Goal: Complete application form

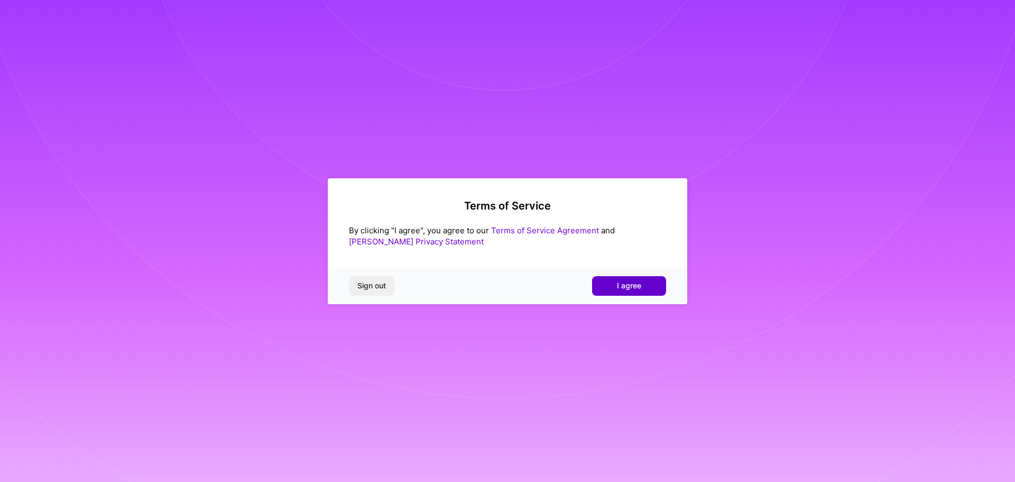
click at [631, 287] on span "I agree" at bounding box center [629, 285] width 24 height 11
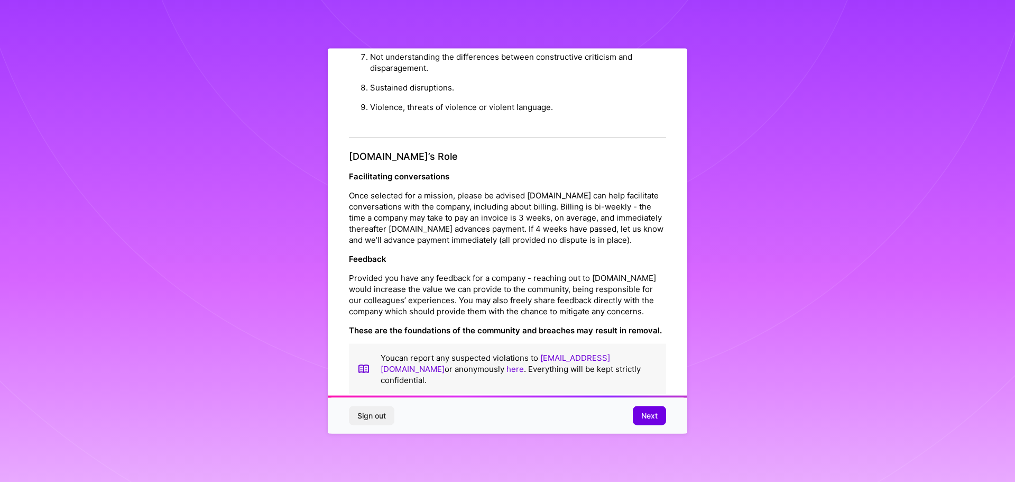
scroll to position [1146, 0]
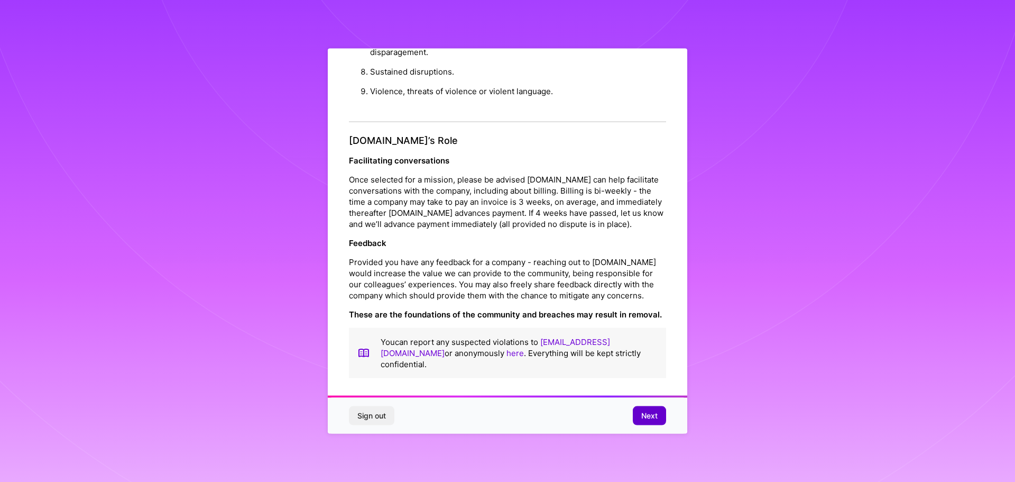
click at [653, 422] on button "Next" at bounding box center [649, 415] width 33 height 19
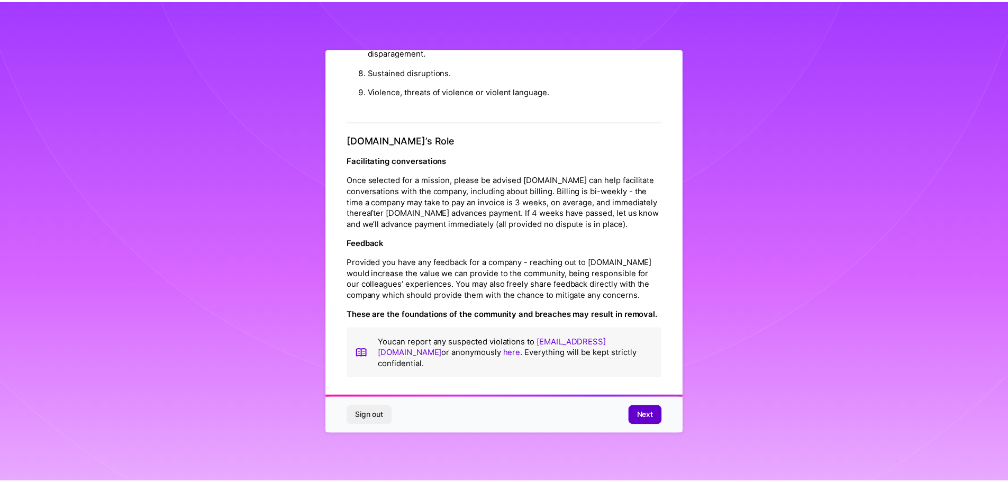
scroll to position [0, 0]
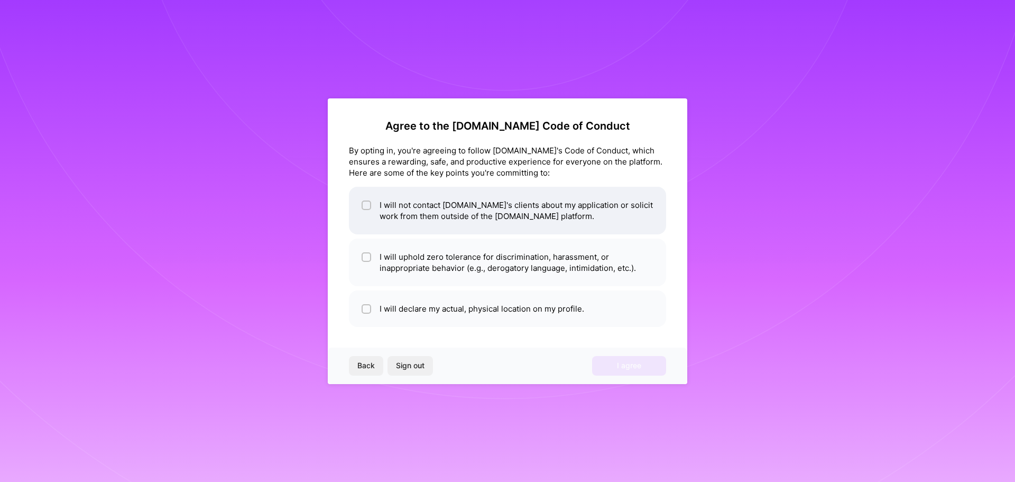
click at [532, 221] on li "I will not contact [DOMAIN_NAME]'s clients about my application or solicit work…" at bounding box center [507, 211] width 317 height 48
checkbox input "true"
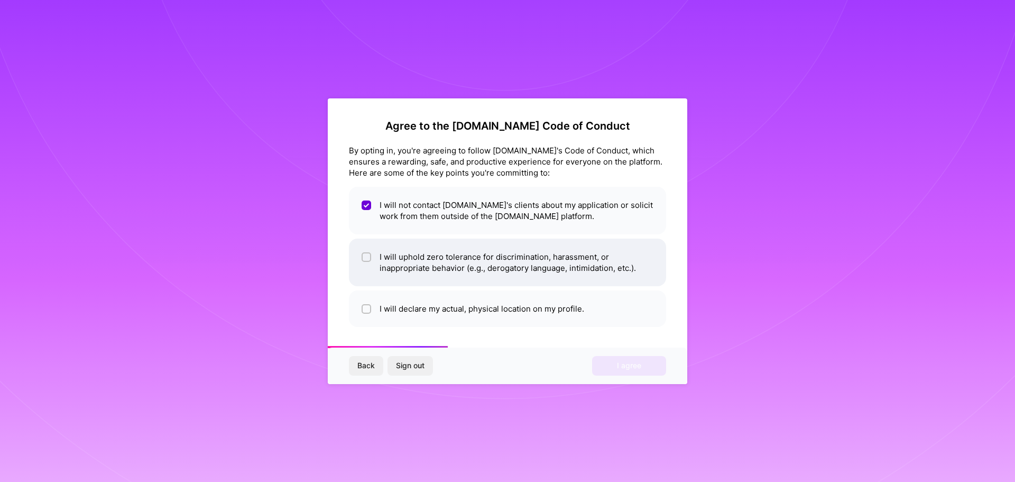
click at [520, 276] on li "I will uphold zero tolerance for discrimination, harassment, or inappropriate b…" at bounding box center [507, 263] width 317 height 48
checkbox input "true"
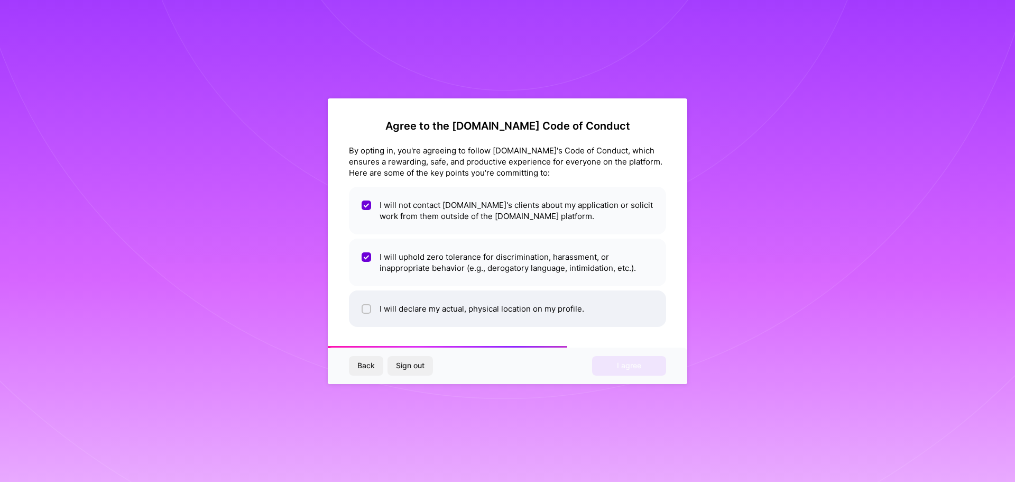
click at [519, 309] on li "I will declare my actual, physical location on my profile." at bounding box center [507, 308] width 317 height 36
checkbox input "true"
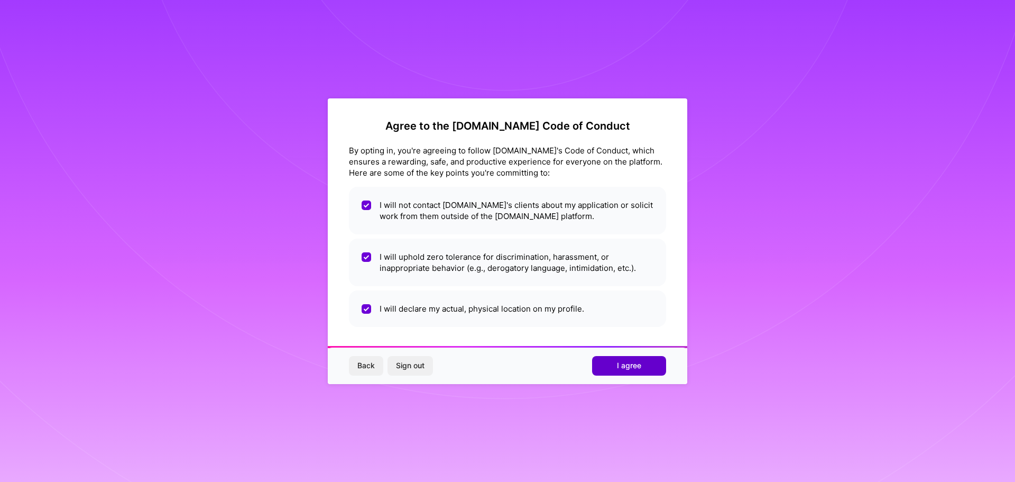
click at [639, 366] on span "I agree" at bounding box center [629, 365] width 24 height 11
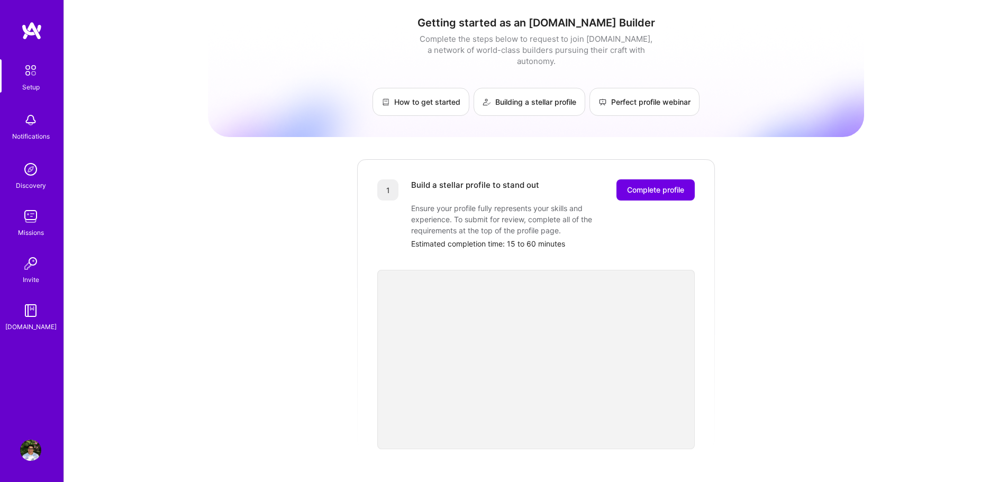
scroll to position [1, 0]
click at [658, 179] on button "Complete profile" at bounding box center [655, 189] width 78 height 21
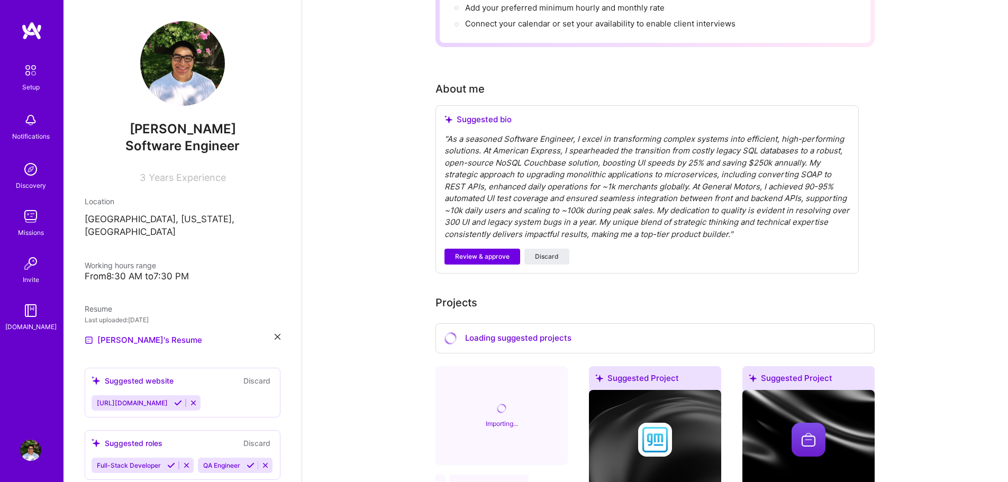
scroll to position [226, 0]
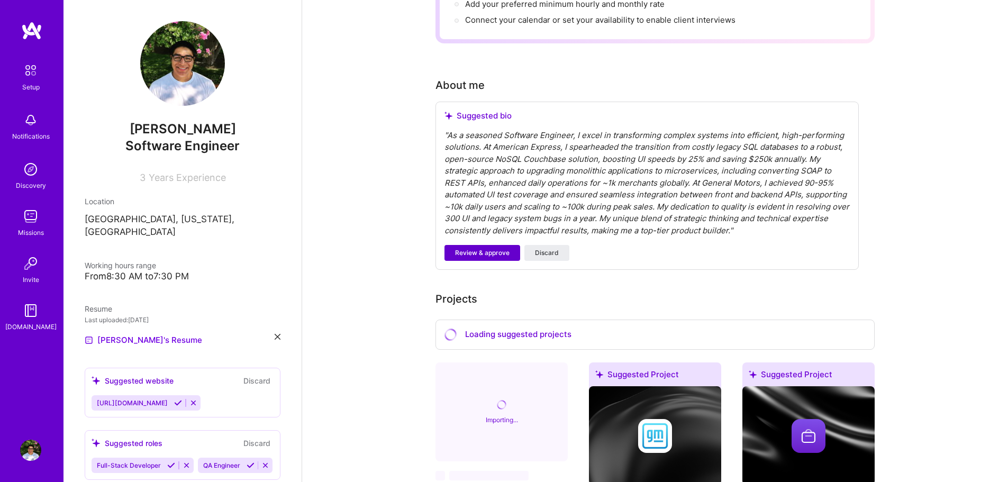
click at [497, 248] on span "Review & approve" at bounding box center [482, 253] width 54 height 10
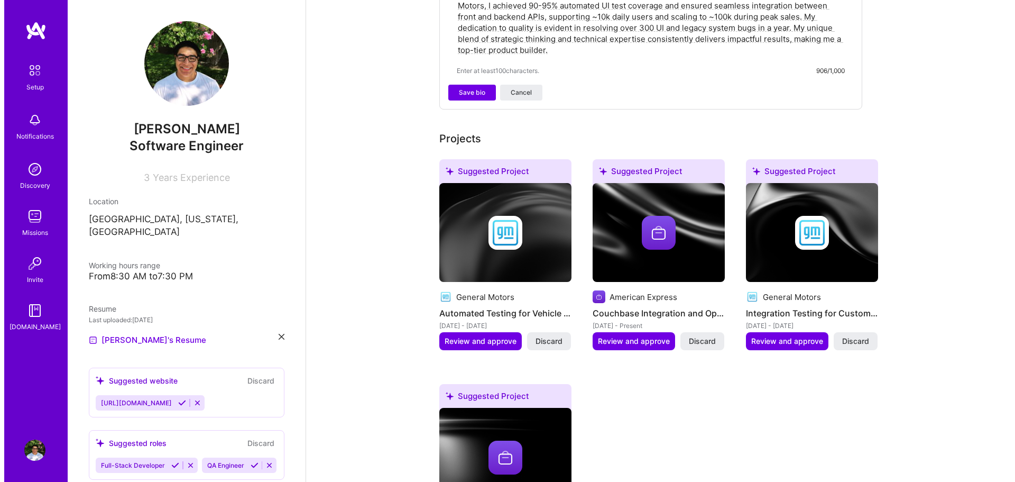
scroll to position [416, 0]
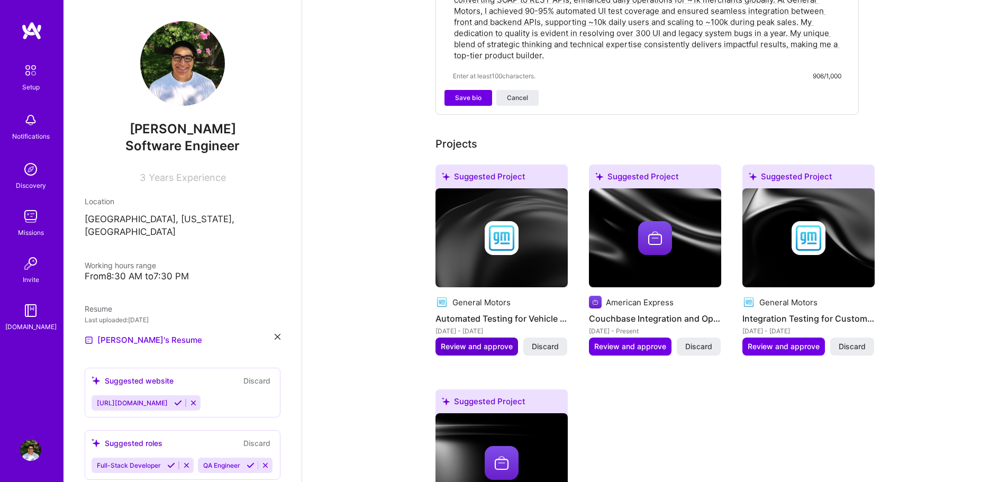
click at [469, 341] on span "Review and approve" at bounding box center [477, 346] width 72 height 11
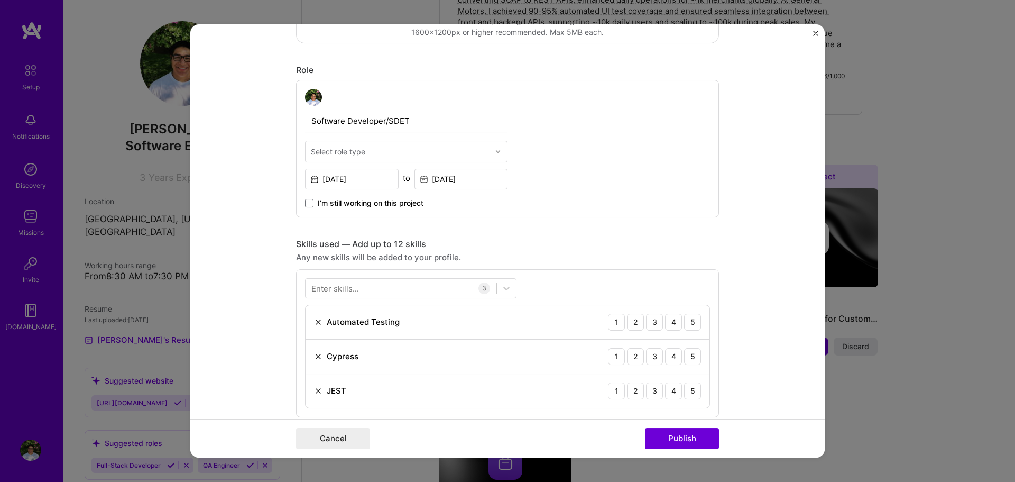
scroll to position [346, 0]
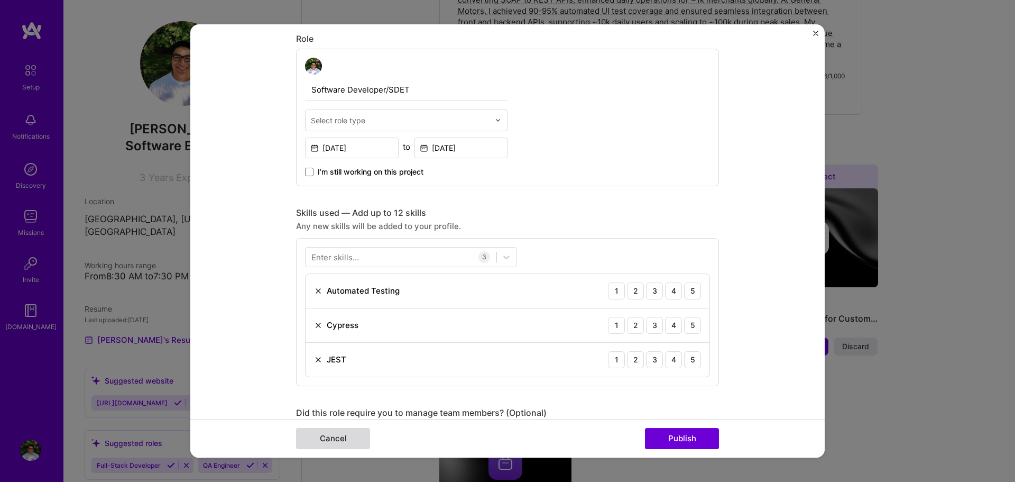
click at [340, 436] on button "Cancel" at bounding box center [333, 438] width 74 height 21
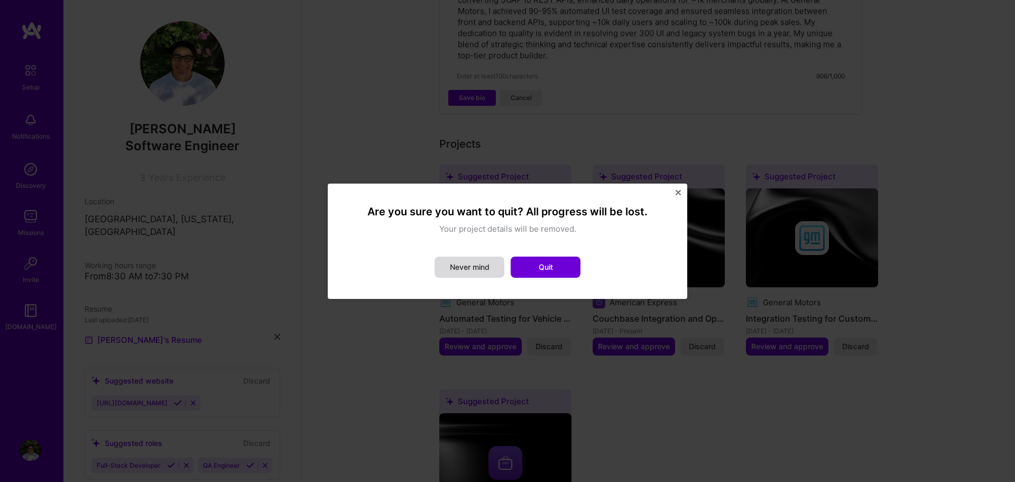
click at [477, 267] on button "Never mind" at bounding box center [470, 267] width 70 height 21
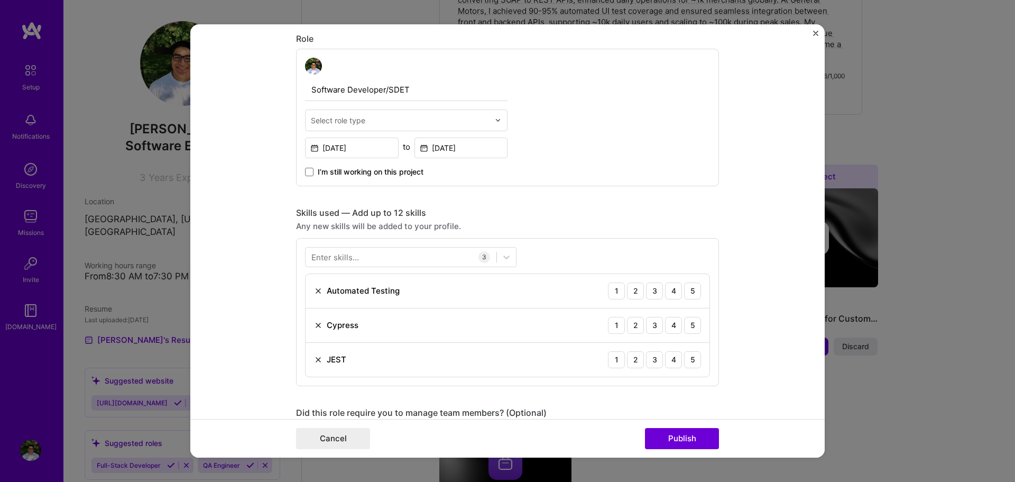
click at [813, 32] on img "Close" at bounding box center [815, 33] width 5 height 5
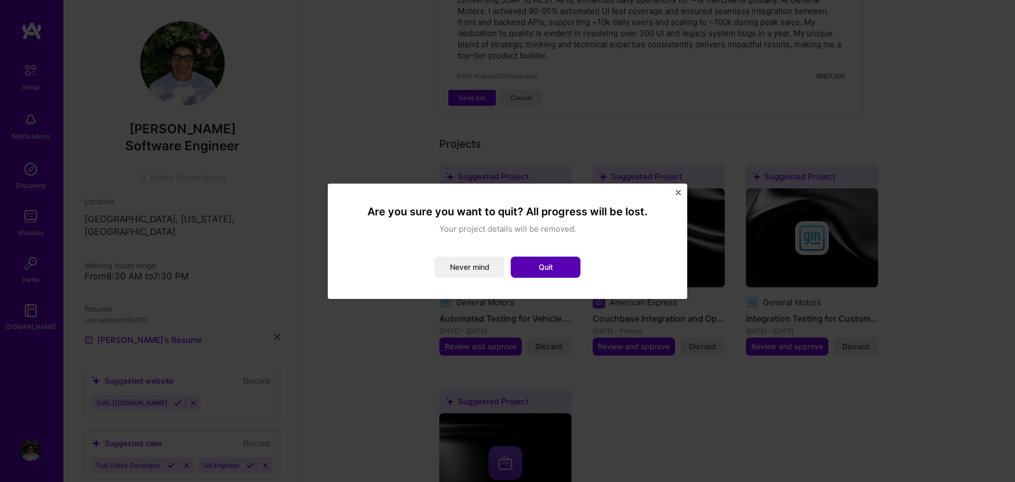
click at [548, 276] on button "Quit" at bounding box center [546, 267] width 70 height 21
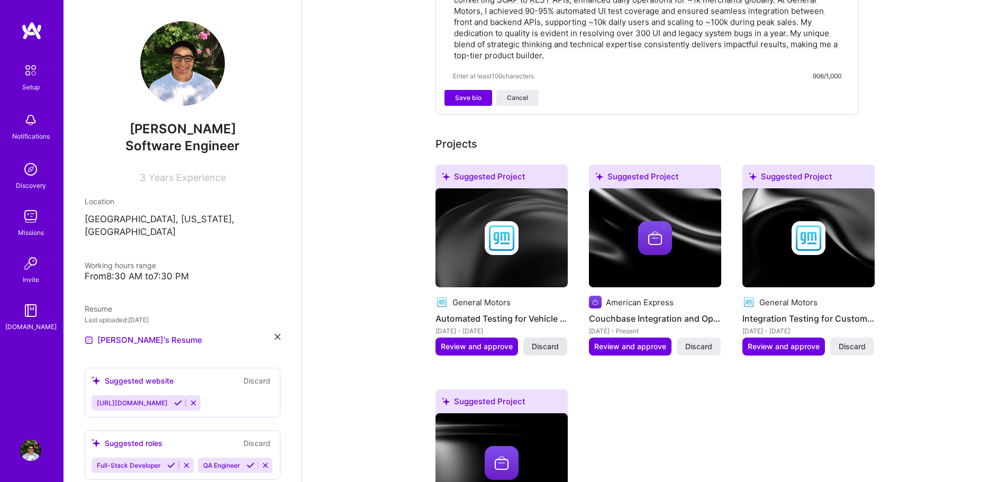
click at [548, 341] on span "Discard" at bounding box center [545, 346] width 27 height 11
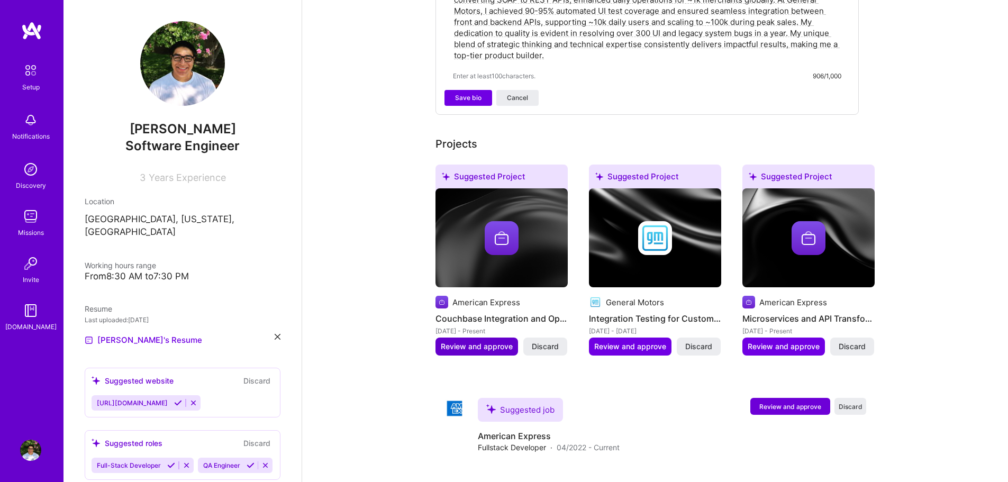
click at [462, 341] on span "Review and approve" at bounding box center [477, 346] width 72 height 11
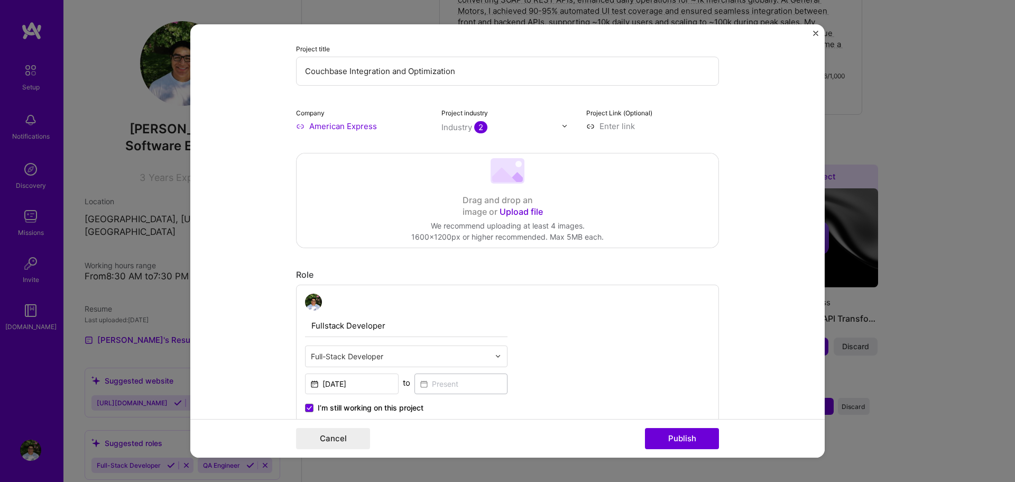
scroll to position [112, 0]
click at [524, 125] on input "text" at bounding box center [502, 125] width 121 height 11
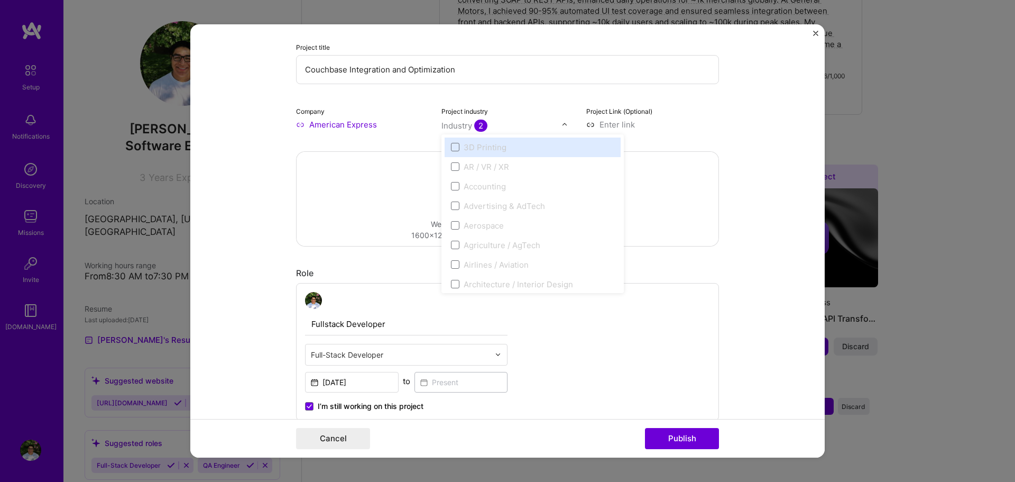
click at [541, 121] on input "text" at bounding box center [502, 125] width 121 height 11
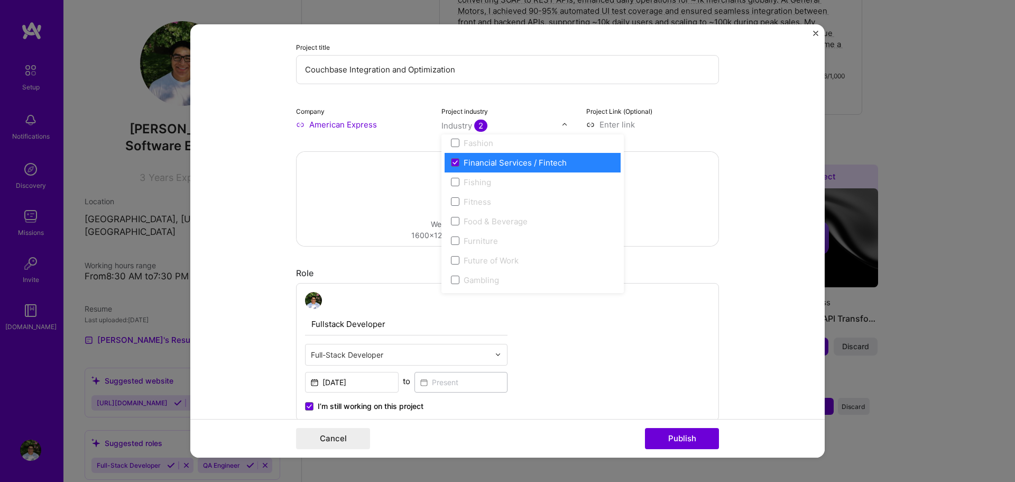
scroll to position [1108, 0]
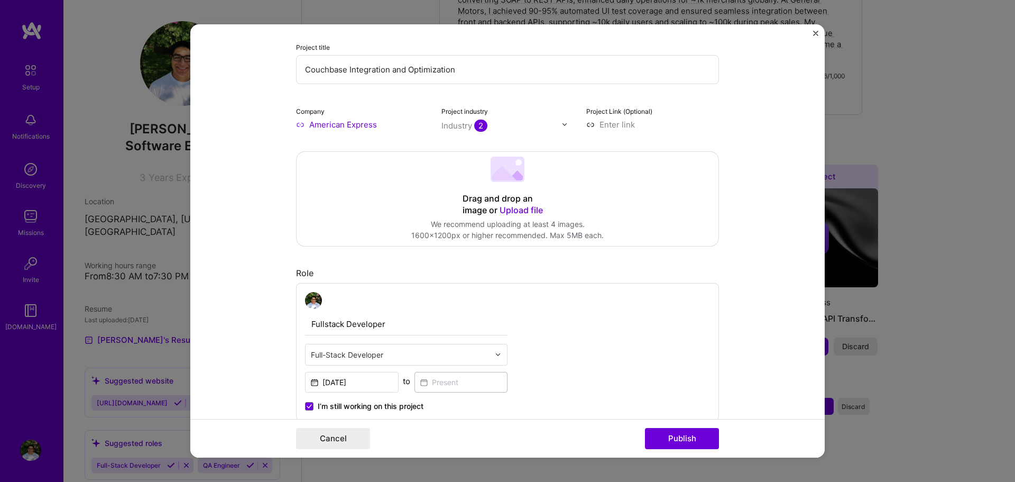
drag, startPoint x: 707, startPoint y: 114, endPoint x: 614, endPoint y: 125, distance: 93.2
click at [614, 125] on input at bounding box center [653, 124] width 133 height 11
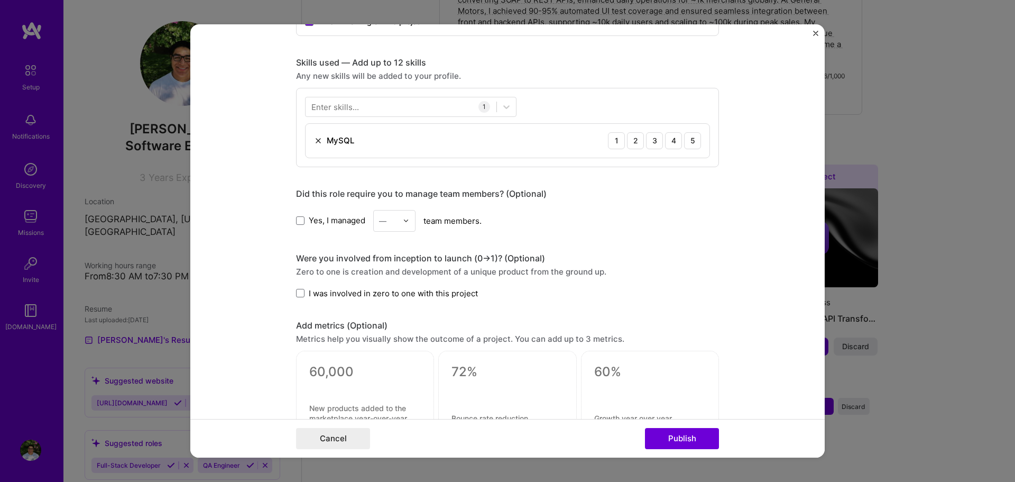
scroll to position [498, 0]
click at [324, 215] on span "Yes, I managed" at bounding box center [337, 218] width 57 height 11
click at [0, 0] on input "Yes, I managed" at bounding box center [0, 0] width 0 height 0
click at [393, 218] on input "text" at bounding box center [388, 219] width 19 height 11
click at [387, 281] on div "3" at bounding box center [395, 287] width 36 height 20
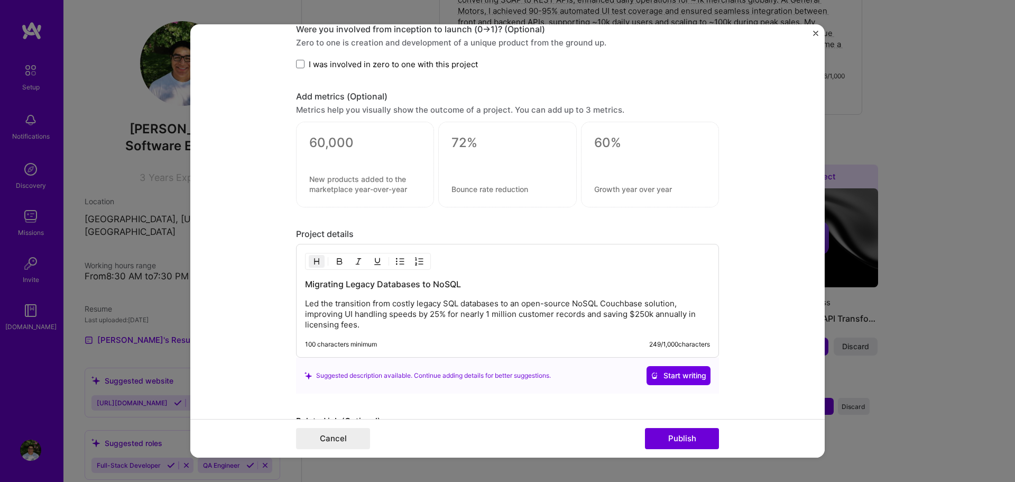
scroll to position [726, 0]
click at [475, 151] on div at bounding box center [507, 164] width 138 height 86
click at [462, 141] on textarea at bounding box center [508, 142] width 112 height 16
click at [604, 139] on textarea at bounding box center [650, 142] width 112 height 16
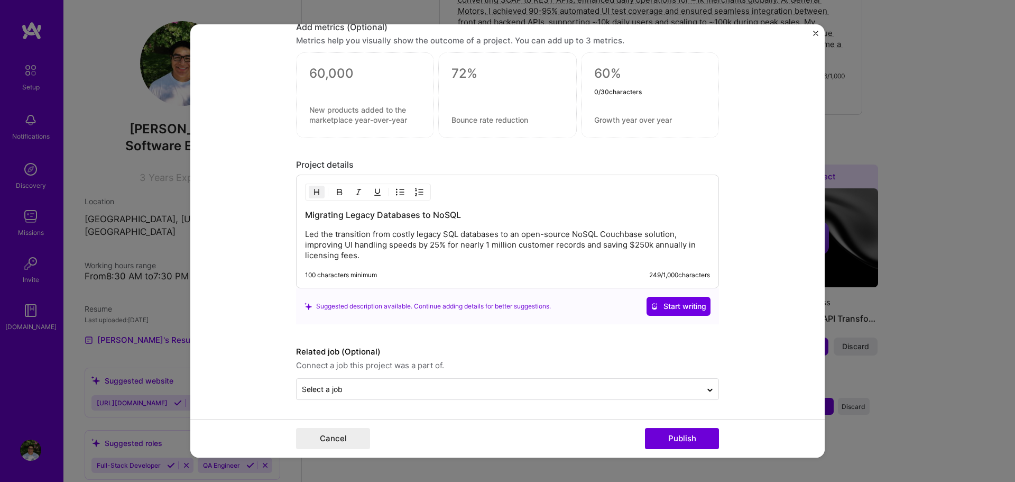
click at [643, 408] on form "Editing suggested project This project is suggested based on your LinkedIn, res…" at bounding box center [507, 241] width 635 height 434
click at [612, 395] on input "text" at bounding box center [499, 388] width 395 height 11
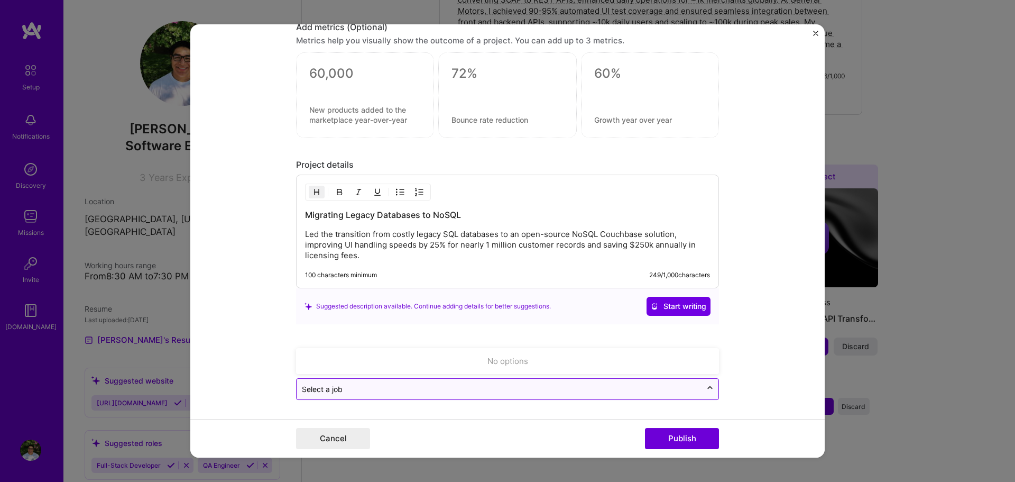
click at [714, 389] on div at bounding box center [710, 389] width 17 height 17
click at [632, 392] on input "text" at bounding box center [499, 388] width 395 height 11
click at [634, 369] on div "No options" at bounding box center [507, 361] width 417 height 20
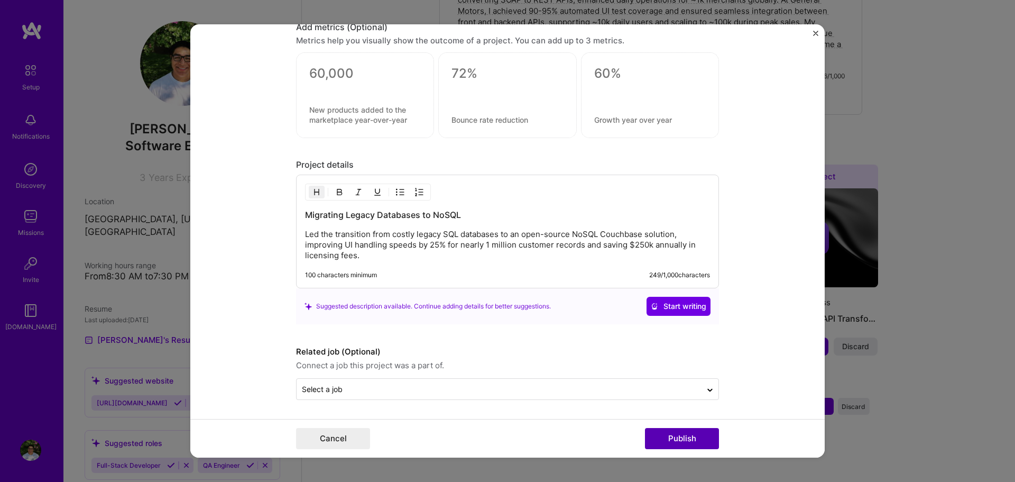
drag, startPoint x: 764, startPoint y: 354, endPoint x: 689, endPoint y: 441, distance: 114.0
click at [689, 441] on button "Publish" at bounding box center [682, 438] width 74 height 21
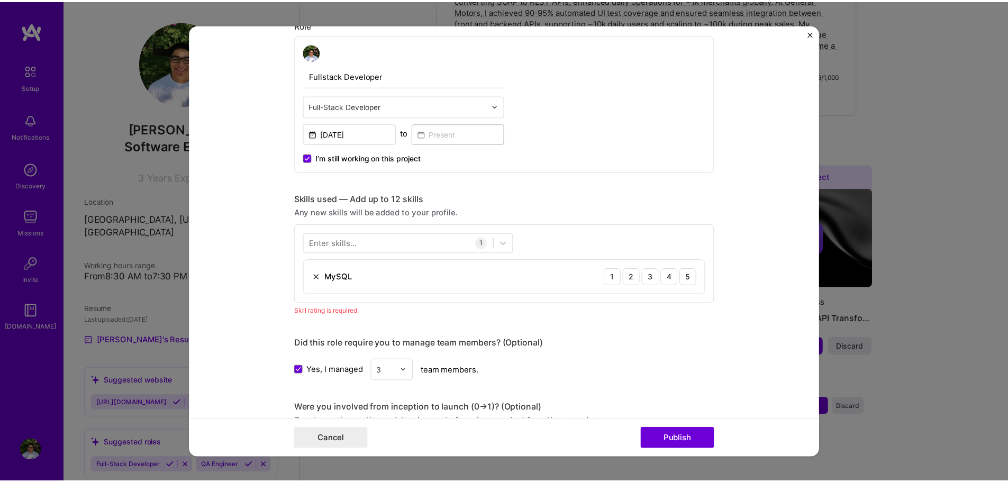
scroll to position [355, 0]
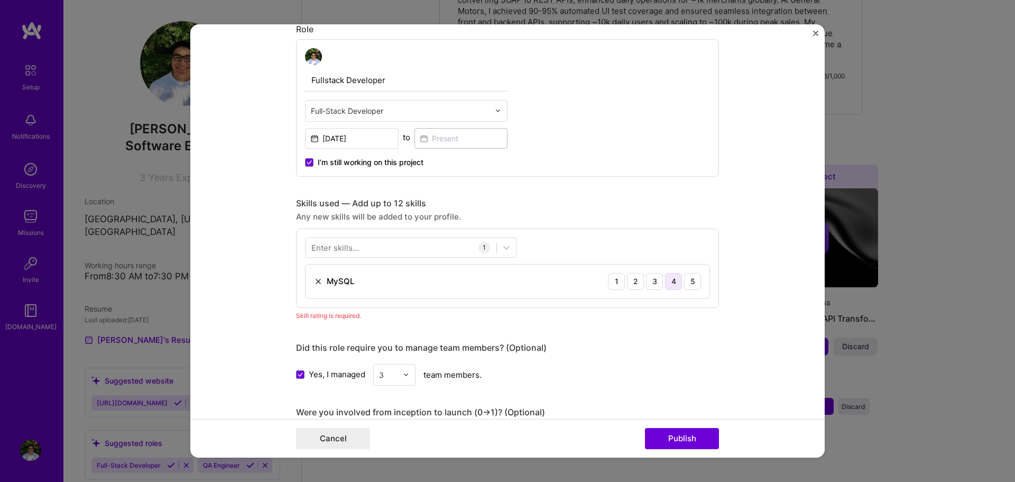
click at [666, 283] on div "4" at bounding box center [673, 281] width 17 height 17
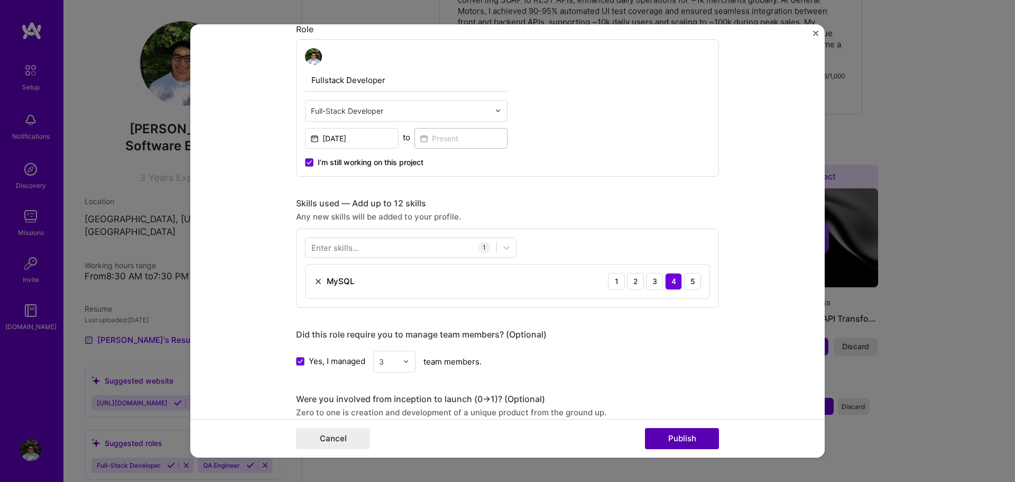
click at [674, 439] on button "Publish" at bounding box center [682, 438] width 74 height 21
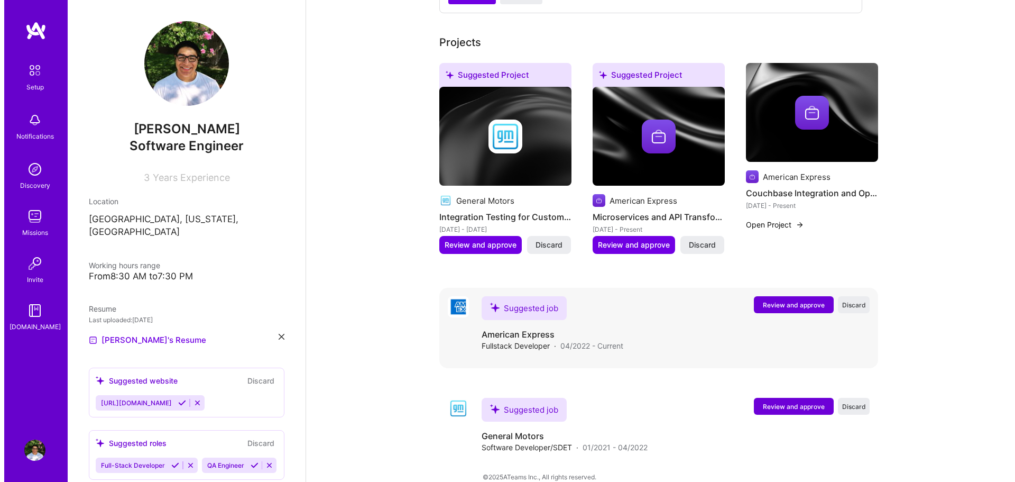
scroll to position [518, 0]
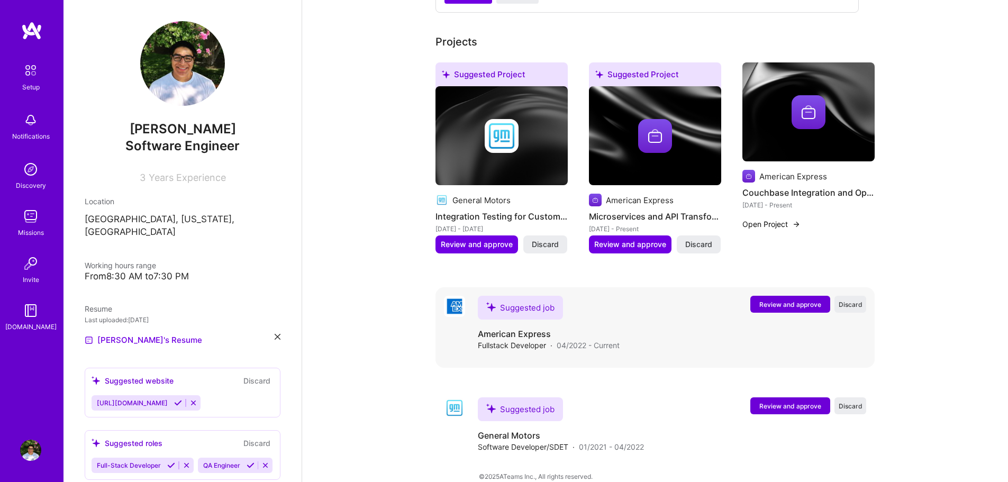
click at [773, 300] on span "Review and approve" at bounding box center [790, 304] width 62 height 9
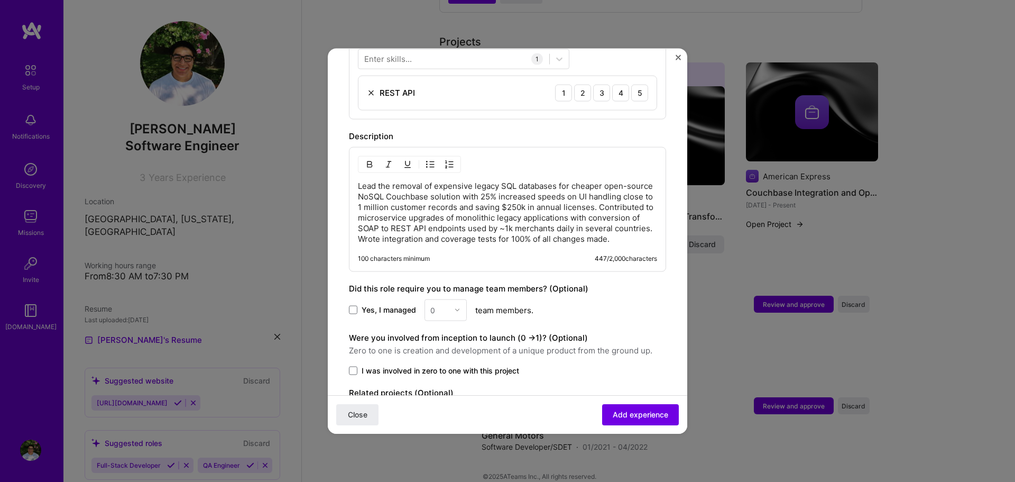
scroll to position [485, 0]
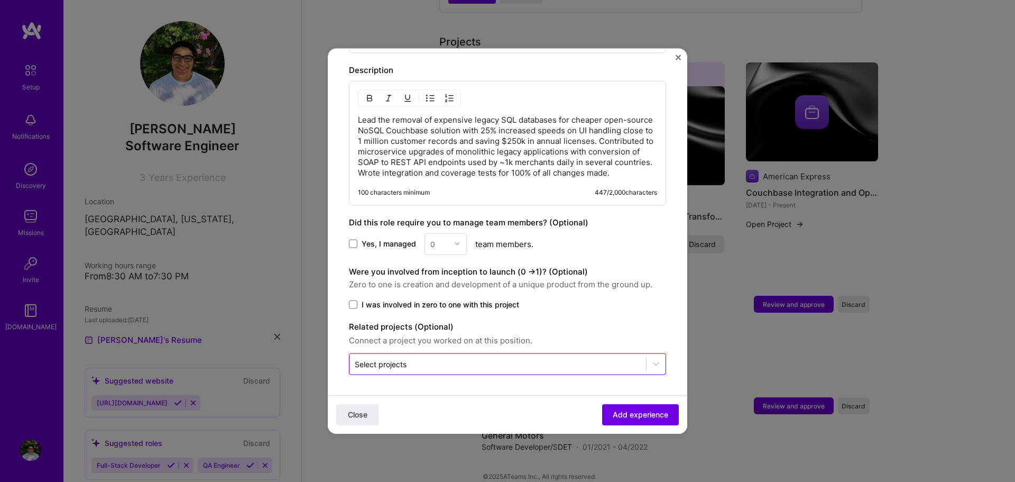
click at [526, 363] on input "text" at bounding box center [498, 363] width 286 height 11
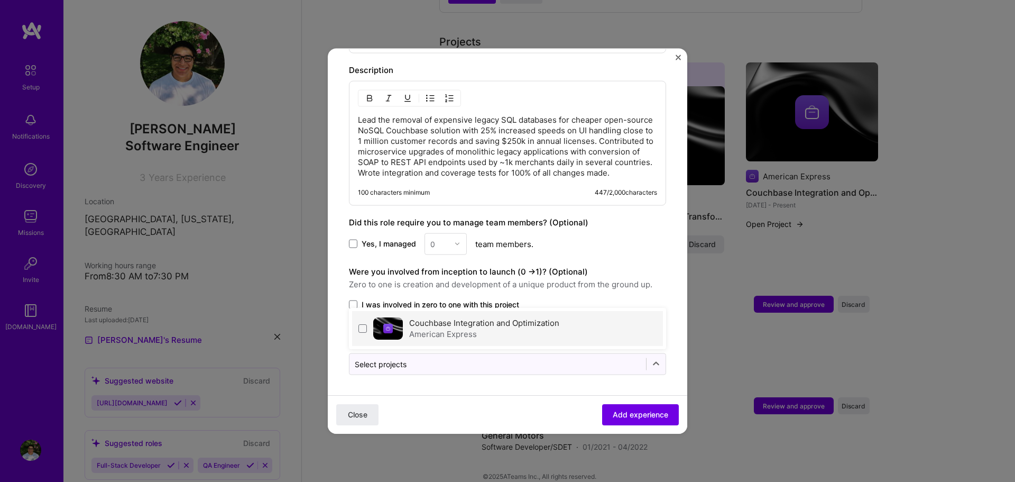
click at [477, 336] on div "American Express" at bounding box center [484, 333] width 150 height 11
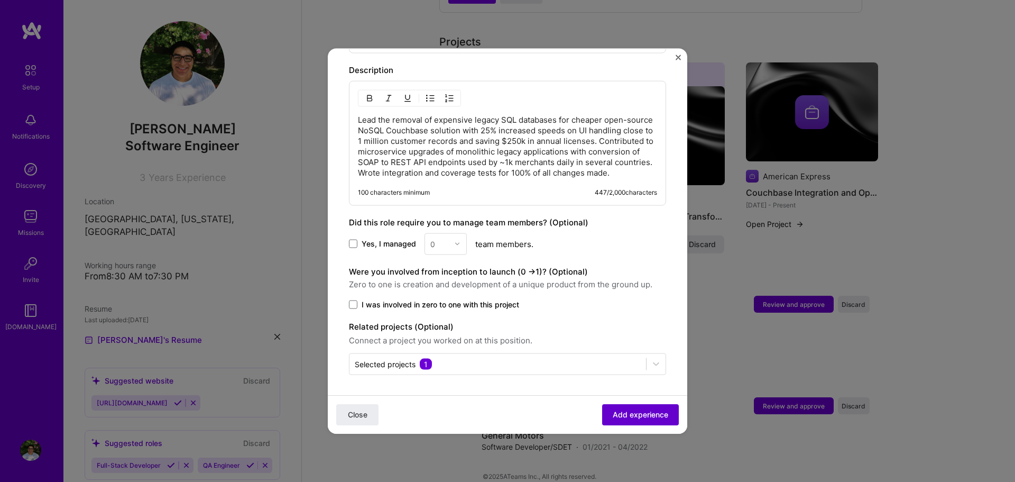
click at [637, 419] on span "Add experience" at bounding box center [641, 414] width 56 height 11
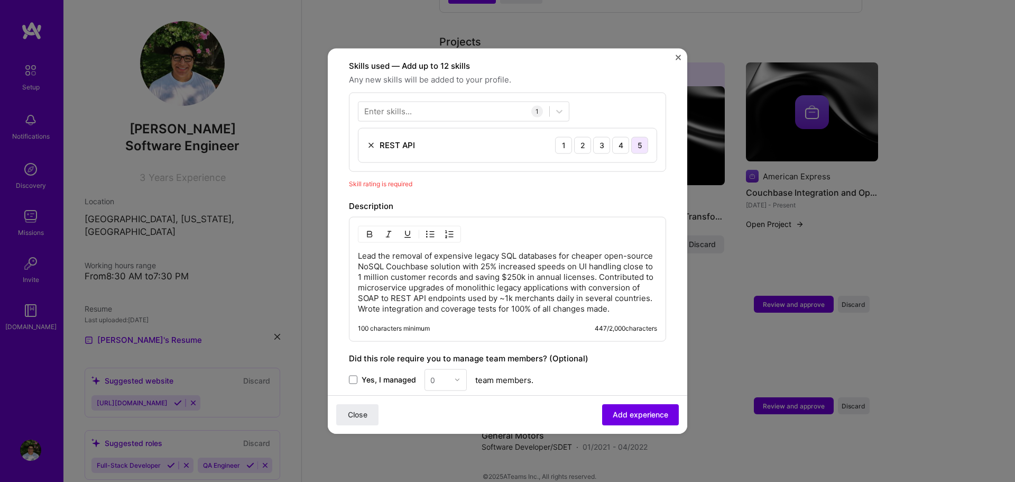
click at [631, 137] on div "5" at bounding box center [639, 144] width 17 height 17
click at [636, 410] on span "Add experience" at bounding box center [641, 414] width 56 height 11
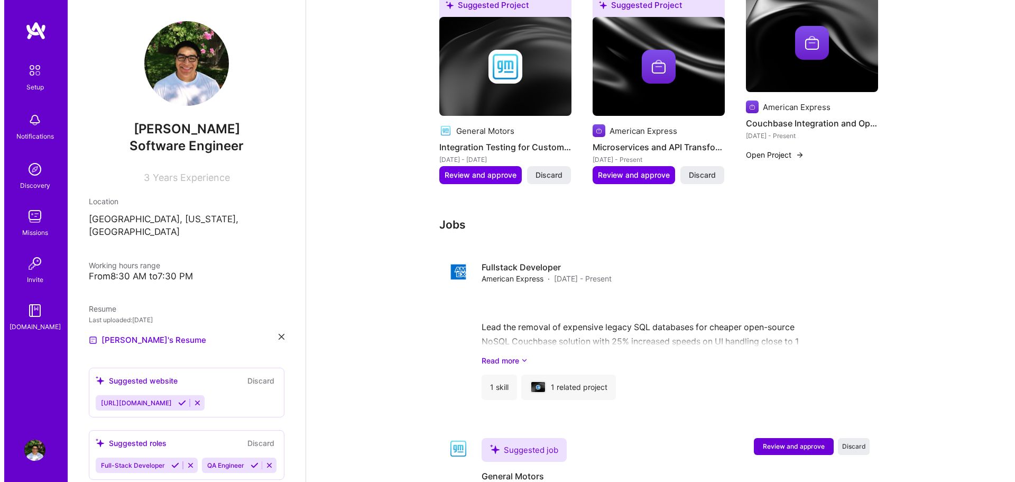
scroll to position [596, 0]
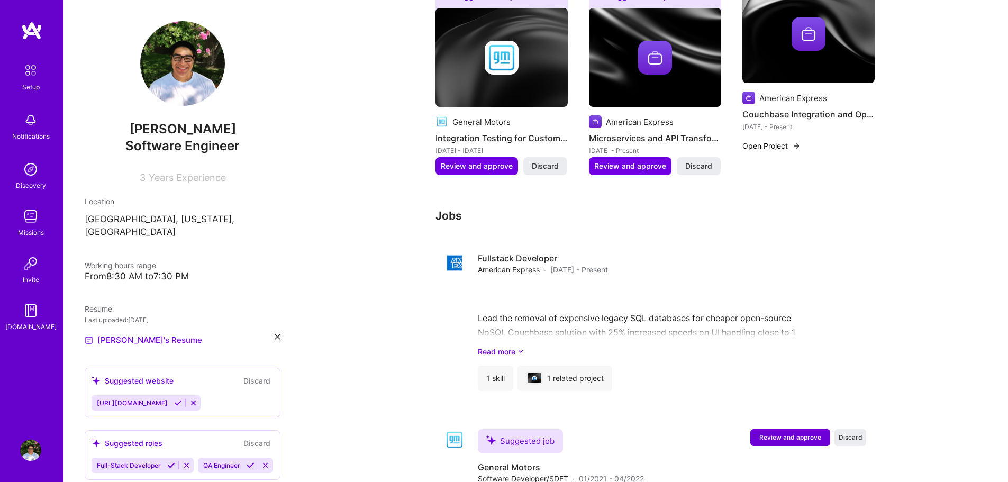
click at [776, 121] on div "Apr 2022 - Present" at bounding box center [808, 126] width 132 height 11
click at [782, 125] on div "American Express Couchbase Integration and Optimization Apr 2022 - Present Open…" at bounding box center [808, 74] width 132 height 180
click at [786, 140] on button "Open Project" at bounding box center [771, 145] width 58 height 11
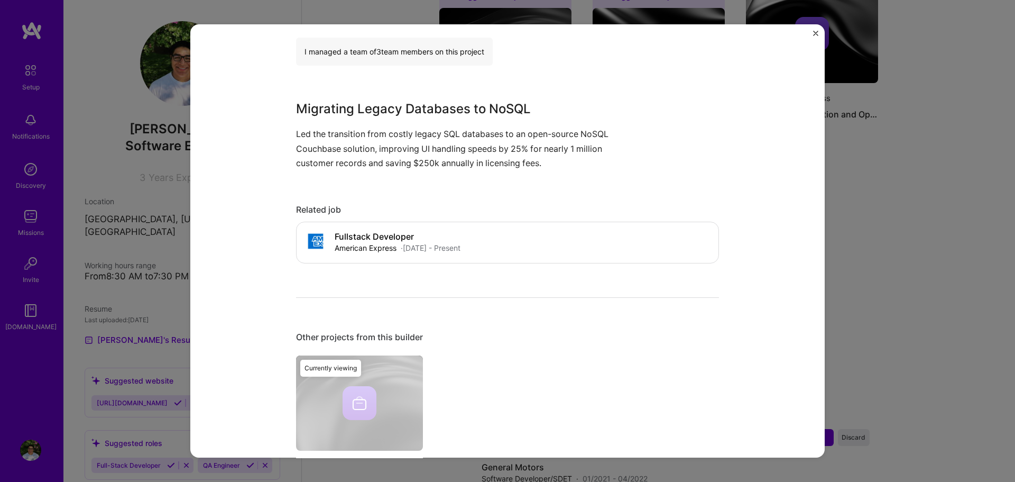
scroll to position [406, 0]
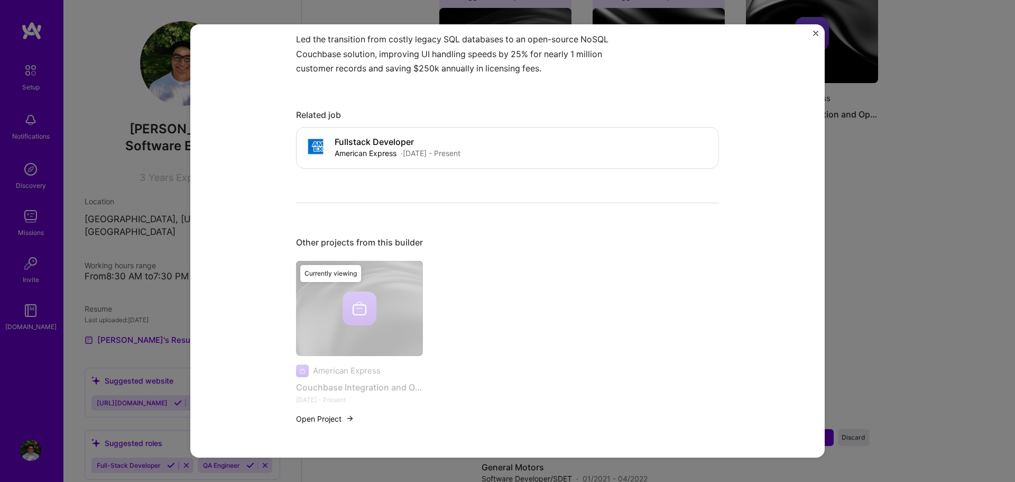
click at [324, 414] on button "Open Project" at bounding box center [325, 418] width 58 height 11
click at [338, 420] on button "Open Project" at bounding box center [325, 418] width 58 height 11
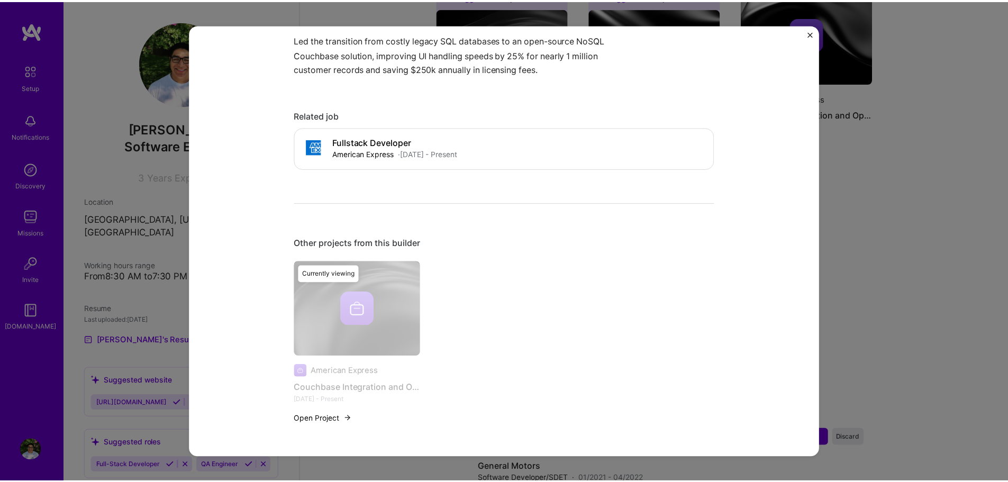
scroll to position [0, 0]
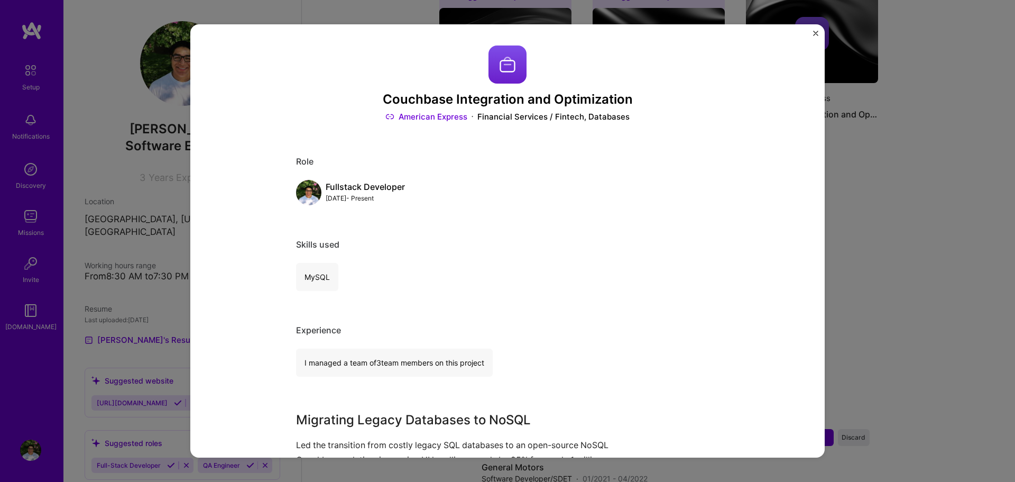
click at [813, 35] on img "Close" at bounding box center [815, 33] width 5 height 5
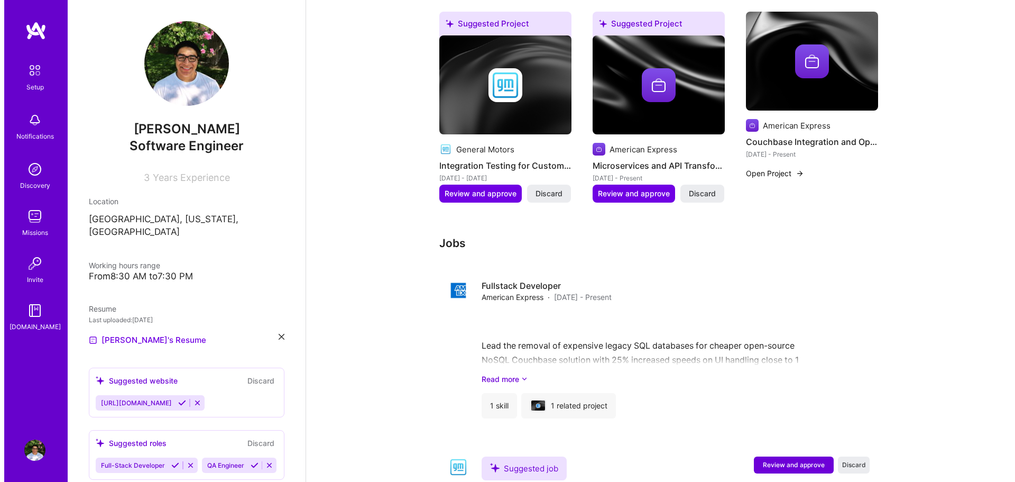
scroll to position [568, 0]
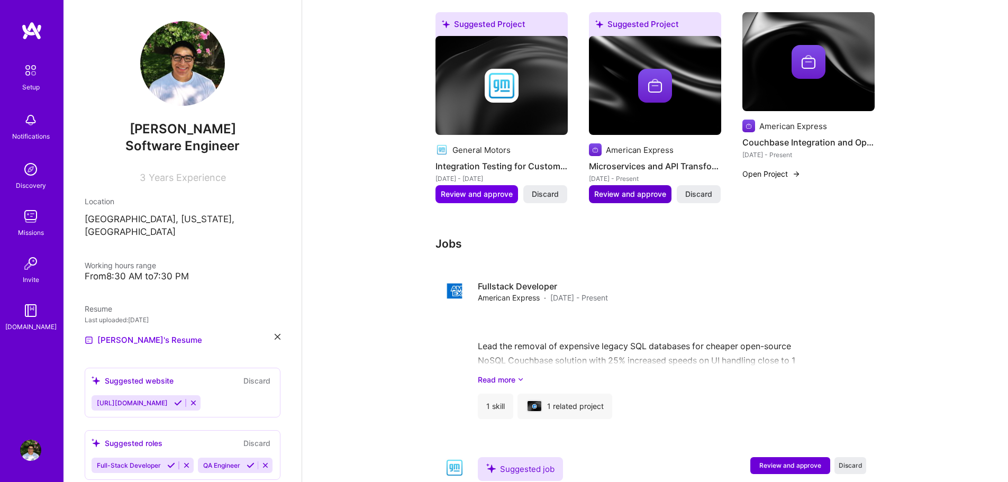
click at [625, 189] on span "Review and approve" at bounding box center [630, 194] width 72 height 11
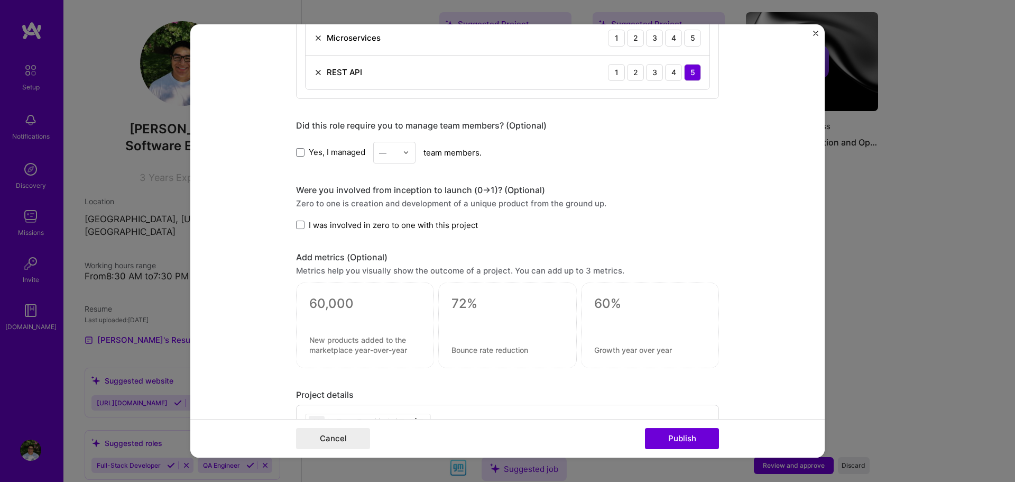
scroll to position [599, 0]
click at [299, 150] on span at bounding box center [300, 152] width 8 height 8
click at [0, 0] on input "Yes, I managed" at bounding box center [0, 0] width 0 height 0
click at [407, 154] on div at bounding box center [409, 152] width 12 height 21
click at [388, 201] on div "2" at bounding box center [395, 200] width 36 height 20
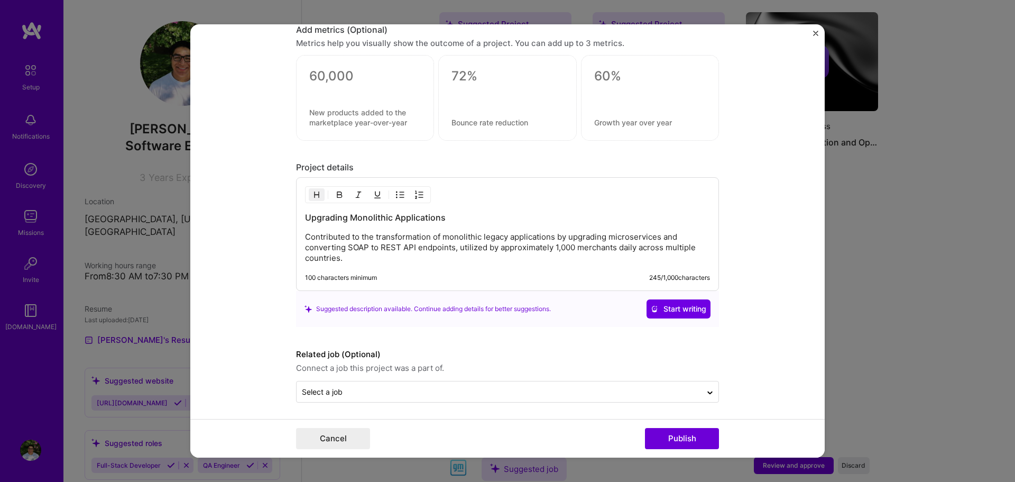
scroll to position [829, 0]
click at [698, 445] on button "Publish" at bounding box center [682, 438] width 74 height 21
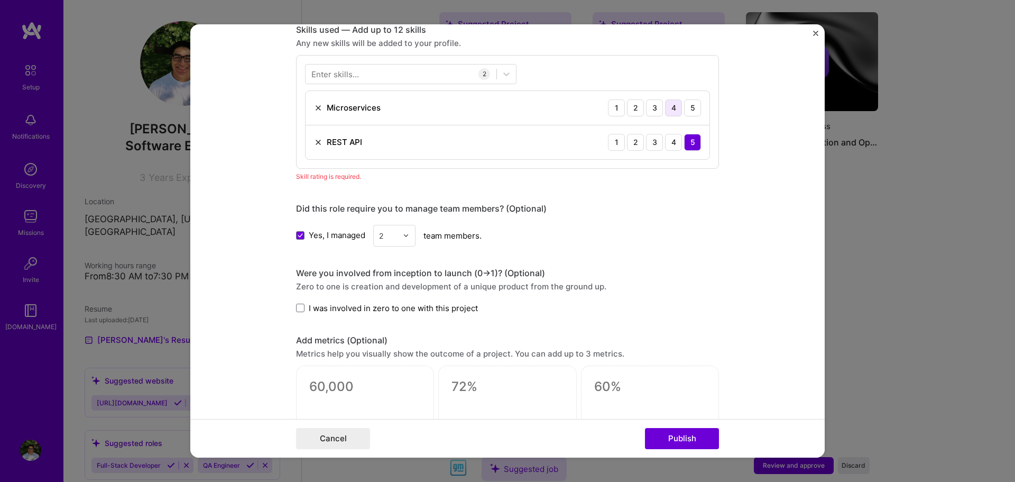
click at [670, 112] on div "4" at bounding box center [673, 107] width 17 height 17
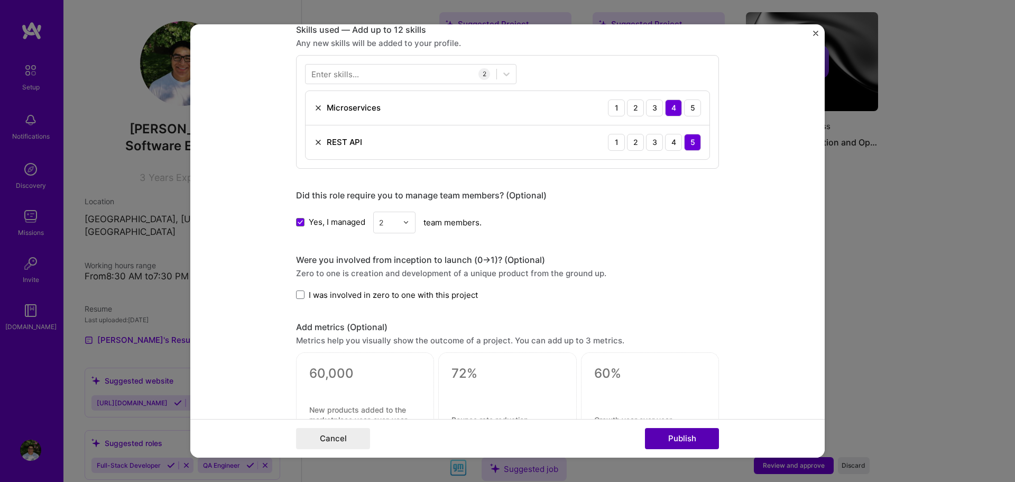
click at [681, 433] on button "Publish" at bounding box center [682, 438] width 74 height 21
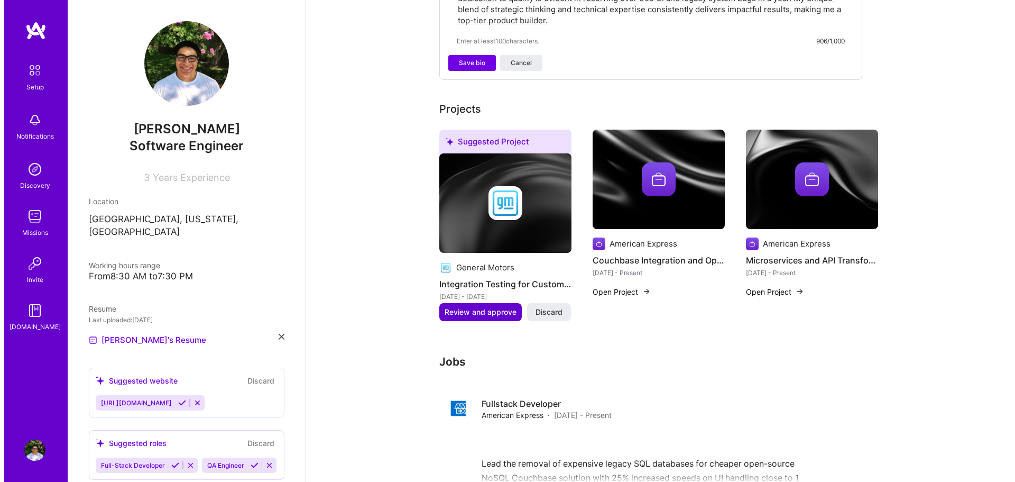
scroll to position [433, 0]
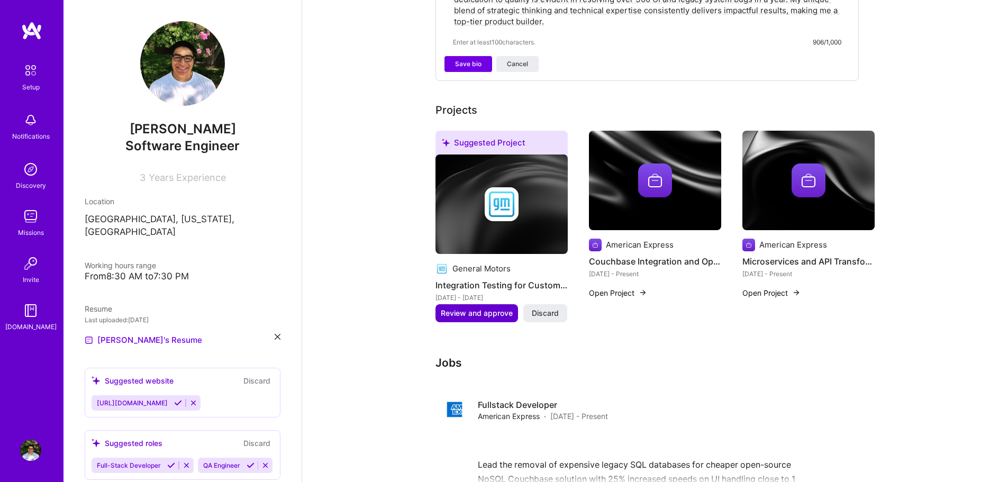
click at [494, 308] on span "Review and approve" at bounding box center [477, 313] width 72 height 11
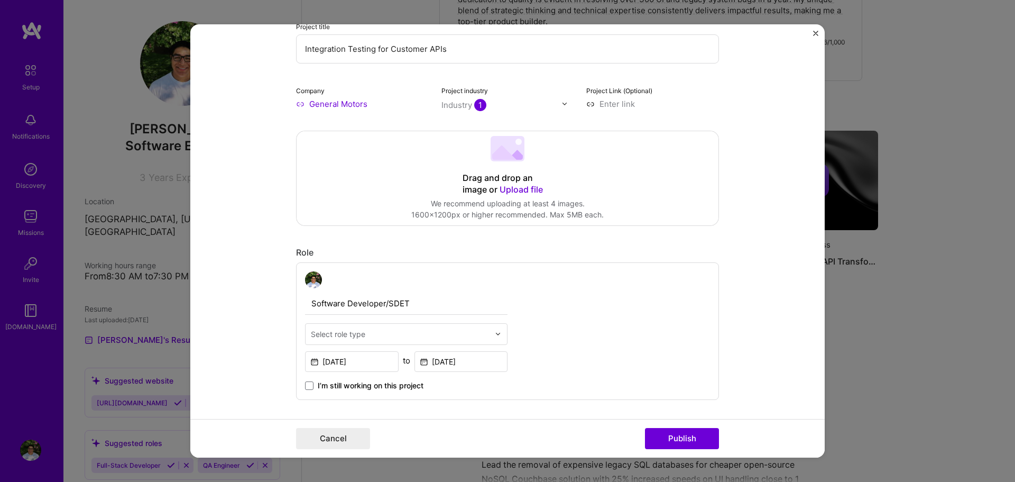
scroll to position [135, 0]
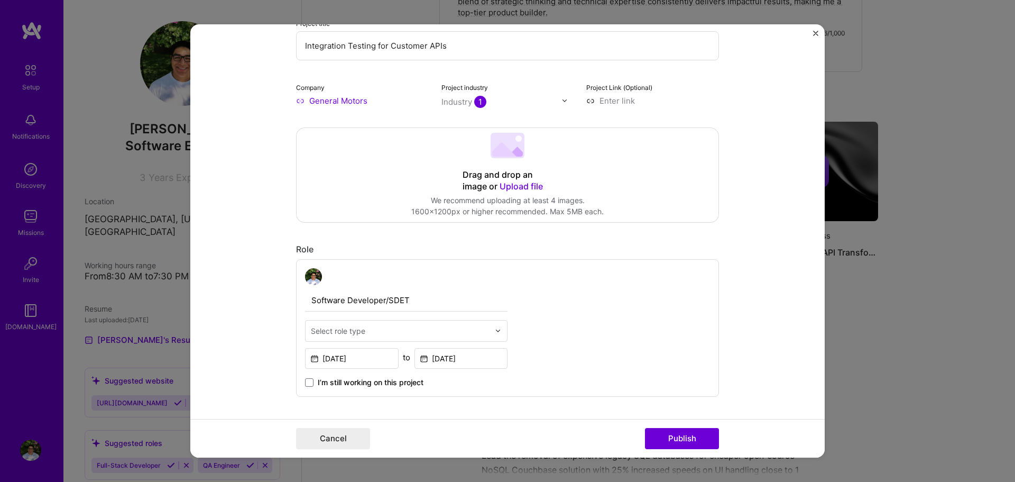
click at [385, 331] on input "text" at bounding box center [400, 330] width 179 height 11
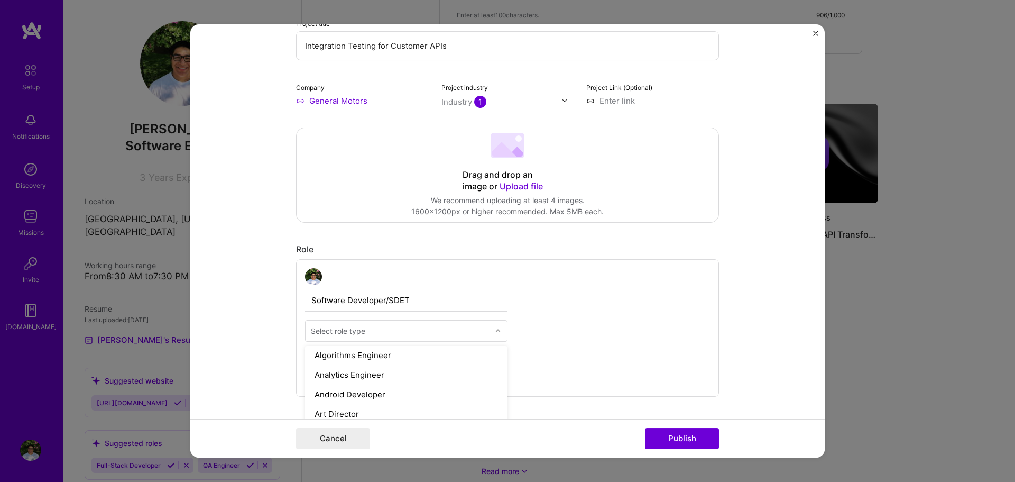
scroll to position [0, 0]
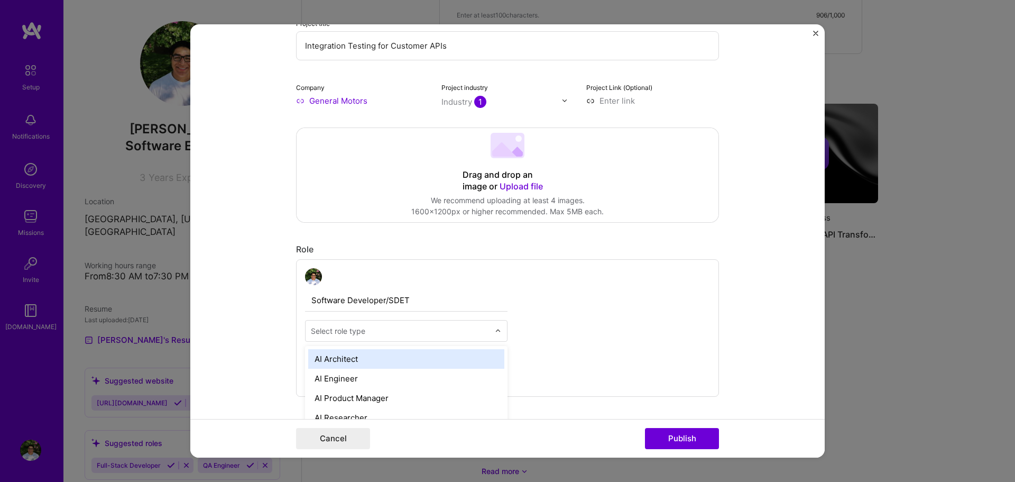
click at [561, 300] on div "Software Developer/SDET option AI Architect focused, 1 of 70. 70 results availa…" at bounding box center [507, 328] width 423 height 138
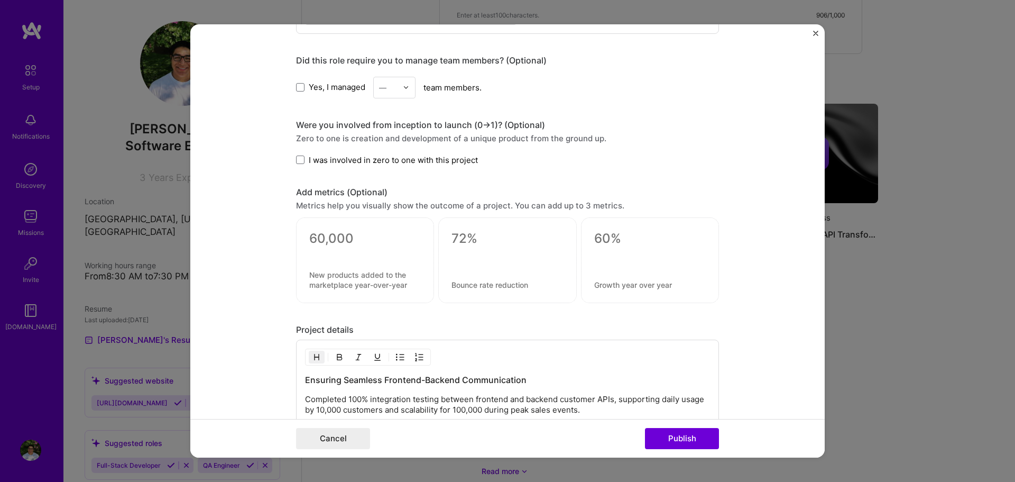
scroll to position [743, 0]
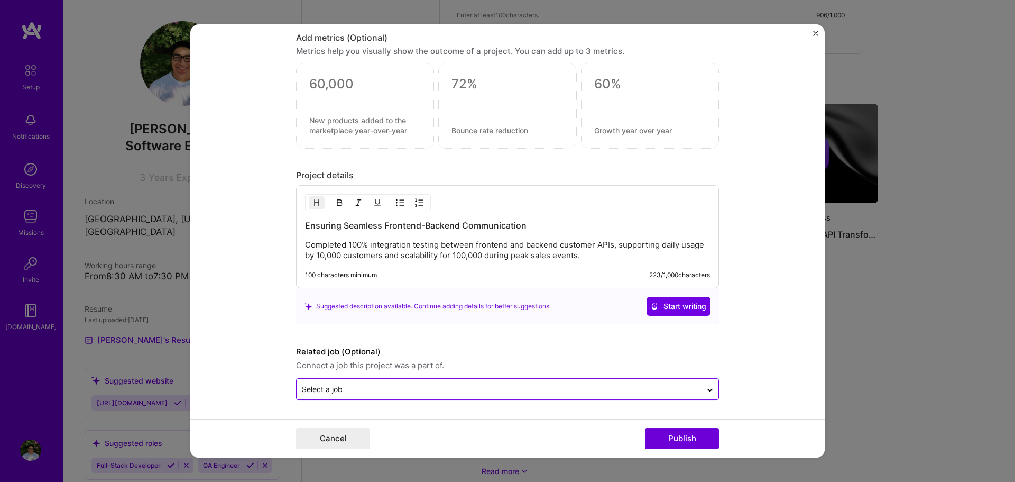
click at [680, 388] on input "text" at bounding box center [499, 388] width 395 height 11
drag, startPoint x: 736, startPoint y: 355, endPoint x: 680, endPoint y: 443, distance: 104.2
click at [680, 443] on button "Publish" at bounding box center [682, 438] width 74 height 21
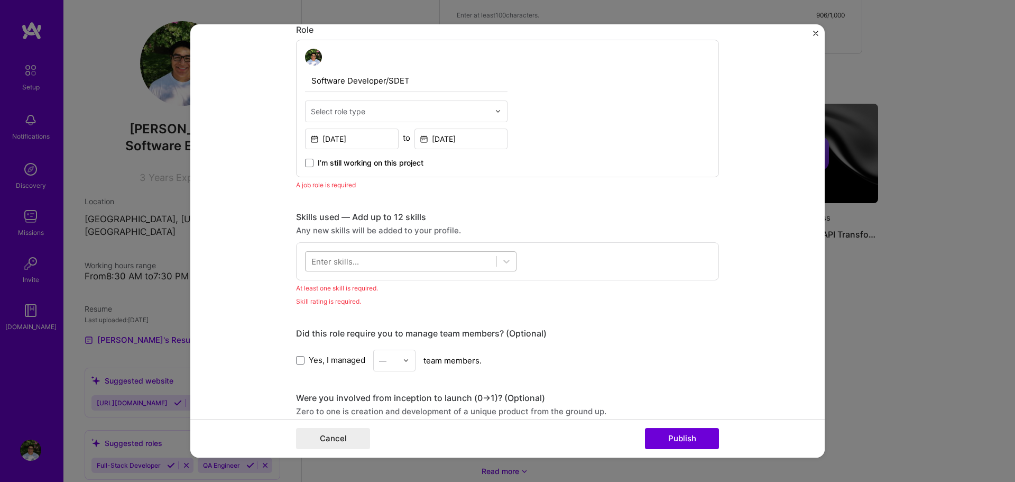
click at [433, 258] on div at bounding box center [401, 260] width 191 height 17
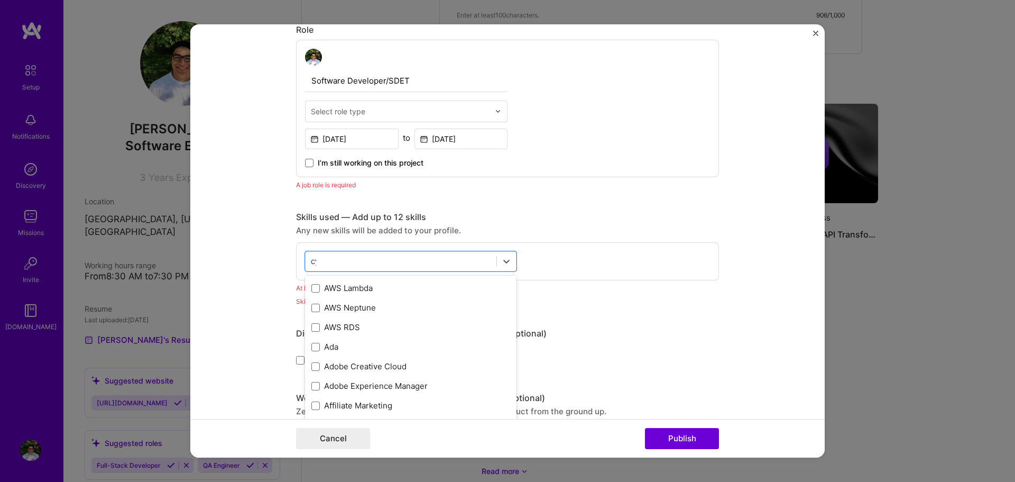
scroll to position [0, 0]
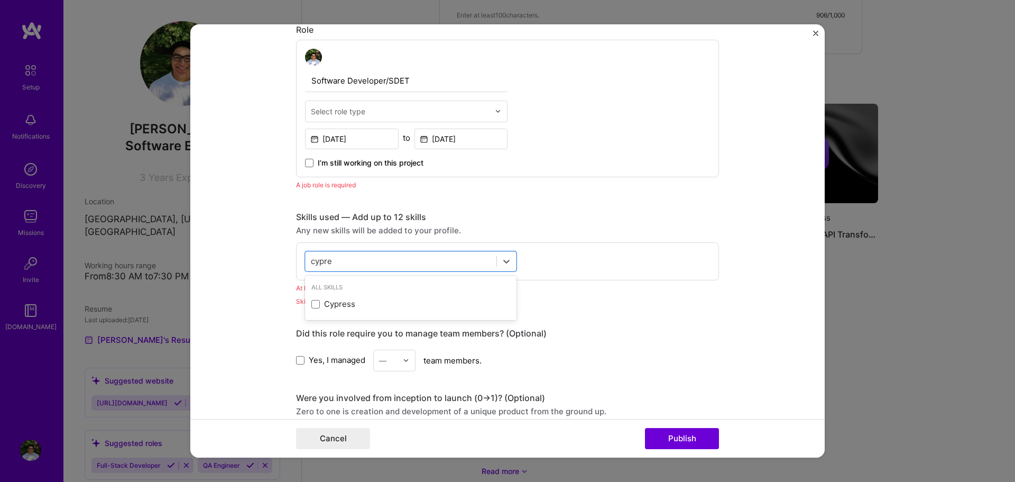
type input "cypres"
click at [312, 300] on span at bounding box center [316, 304] width 8 height 8
click at [0, 0] on input "checkbox" at bounding box center [0, 0] width 0 height 0
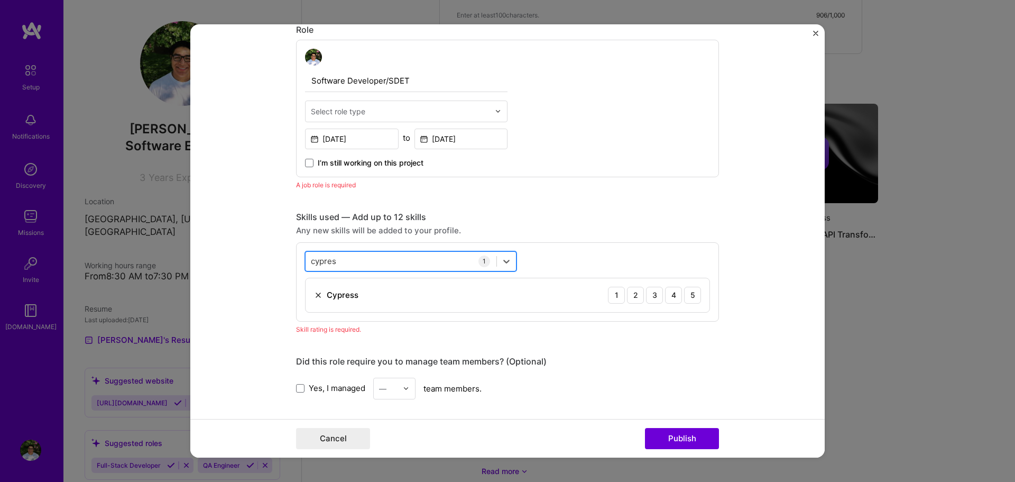
click at [351, 259] on div "cypres cypres" at bounding box center [401, 260] width 191 height 17
type input "j"
click at [329, 304] on div "Selenium" at bounding box center [411, 303] width 199 height 11
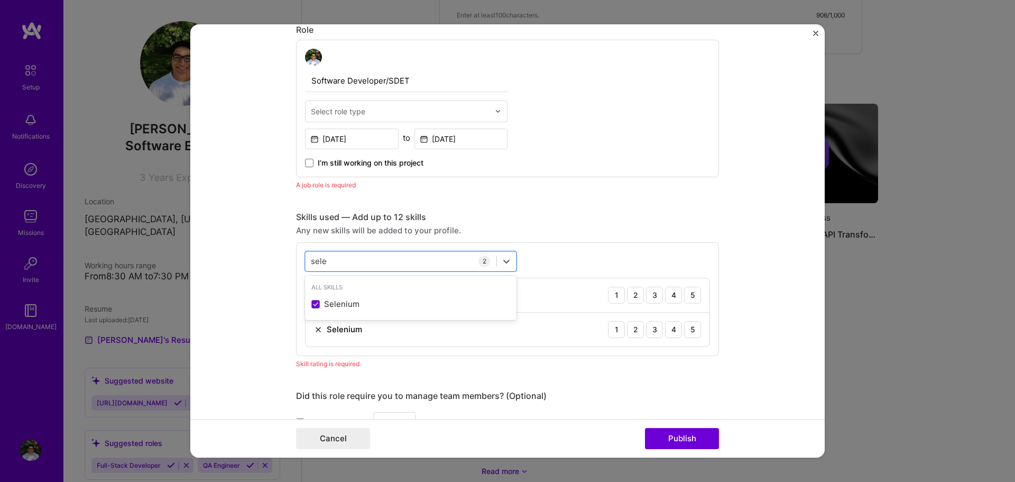
type input "sele"
click at [574, 238] on div "Skills used — Add up to 12 skills Any new skills will be added to your profile.…" at bounding box center [507, 284] width 423 height 144
click at [671, 297] on div "4" at bounding box center [673, 295] width 17 height 17
click at [672, 336] on div "4" at bounding box center [673, 329] width 17 height 17
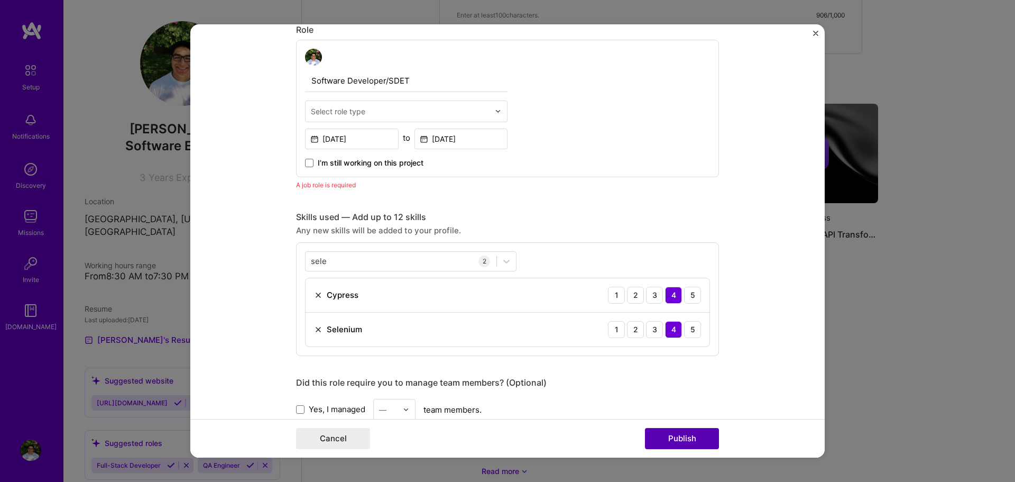
click at [675, 435] on button "Publish" at bounding box center [682, 438] width 74 height 21
click at [365, 118] on div "Select role type" at bounding box center [400, 111] width 189 height 21
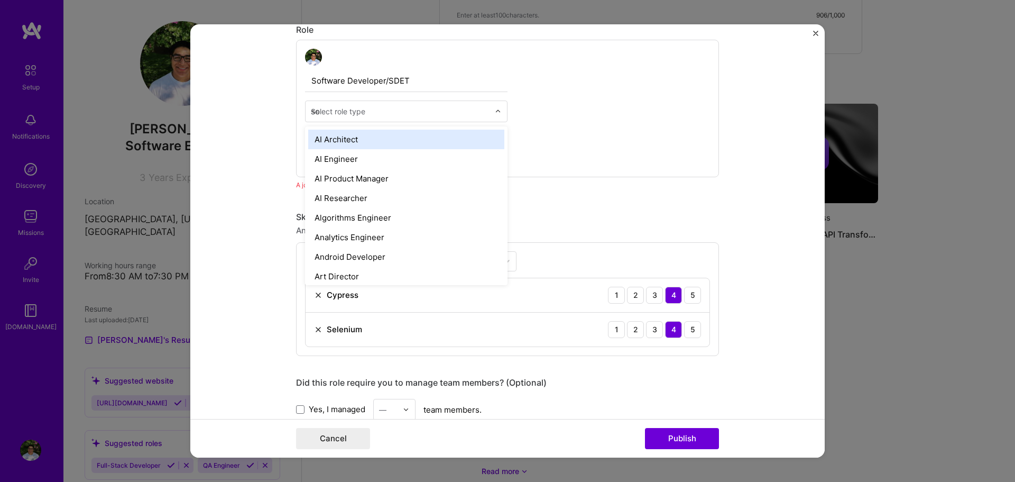
type input "sof"
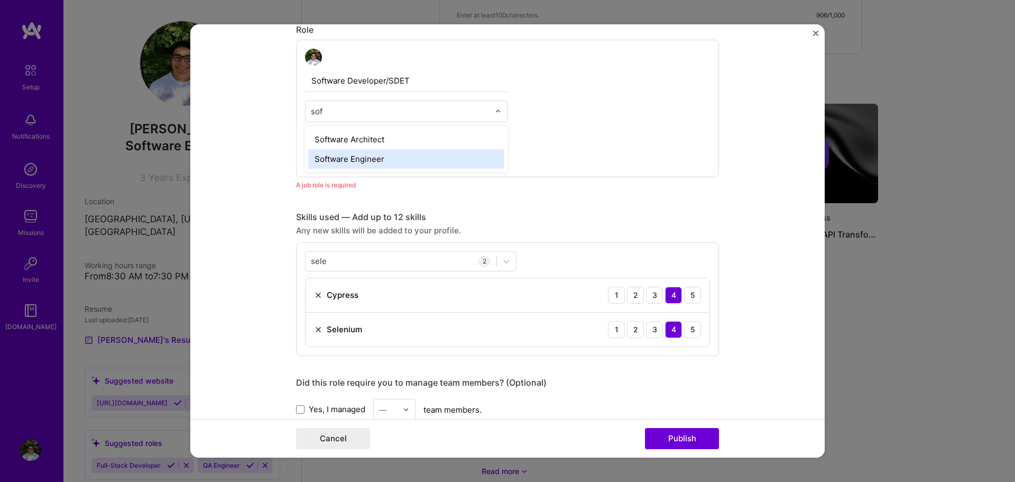
click at [376, 161] on div "Software Engineer" at bounding box center [406, 159] width 196 height 20
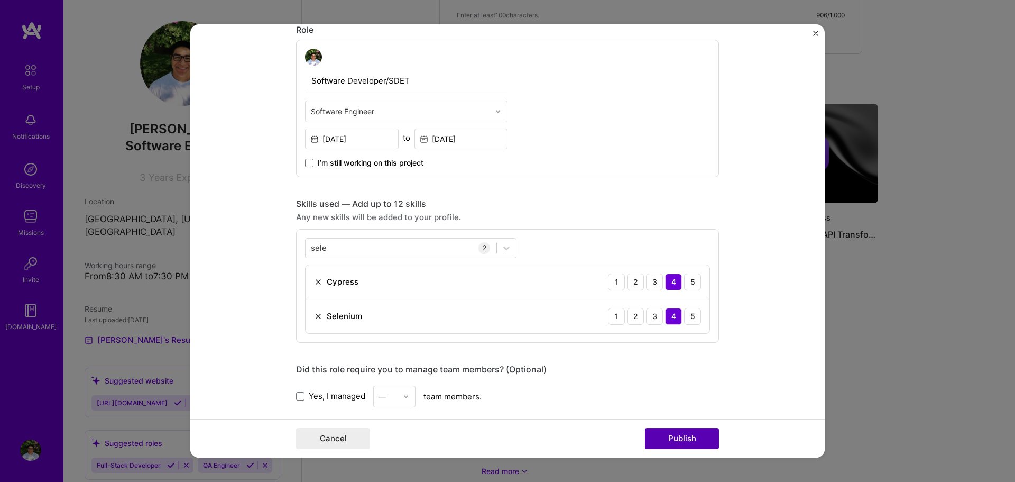
click at [690, 439] on button "Publish" at bounding box center [682, 438] width 74 height 21
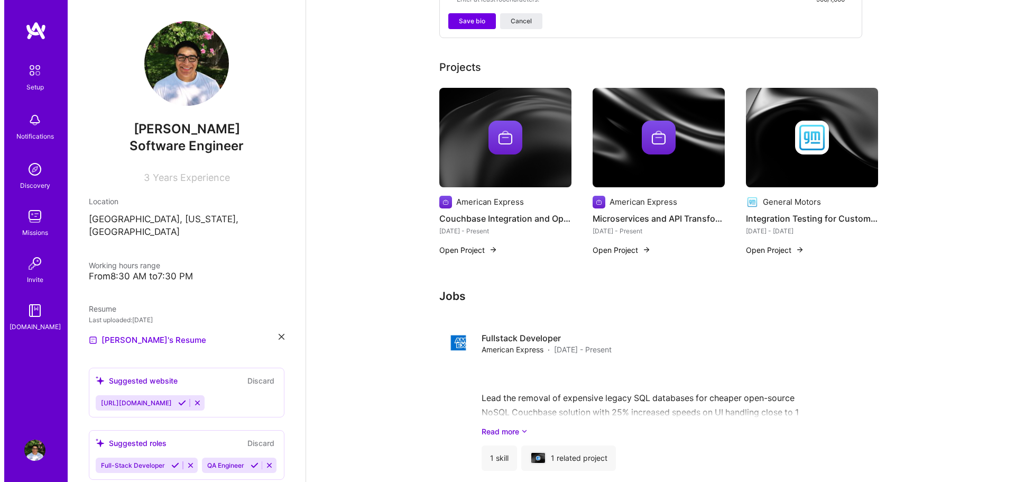
scroll to position [572, 0]
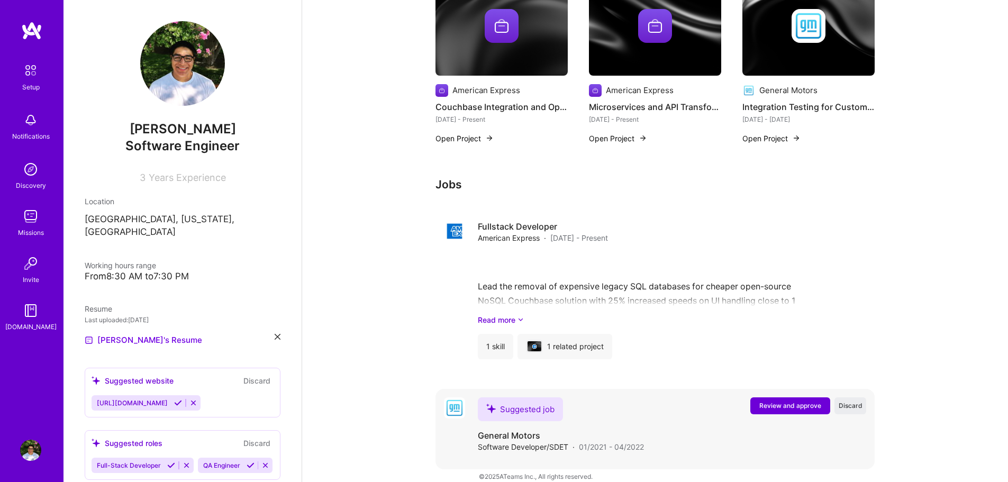
click at [755, 397] on button "Review and approve" at bounding box center [790, 405] width 80 height 17
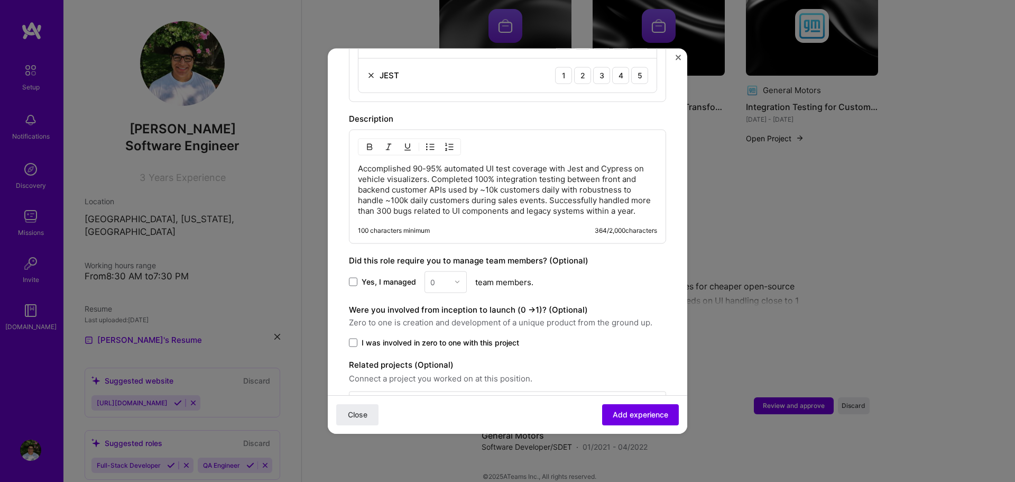
scroll to position [508, 0]
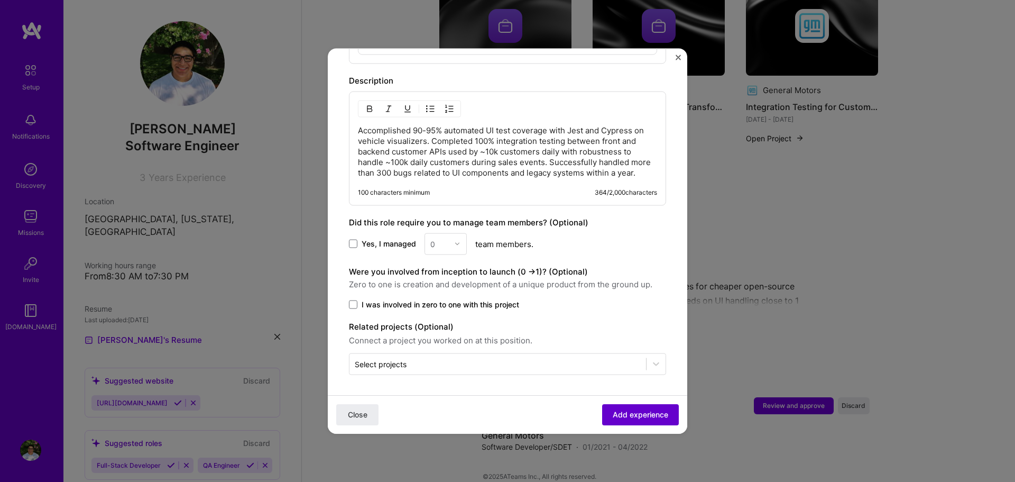
click at [639, 418] on span "Add experience" at bounding box center [641, 414] width 56 height 11
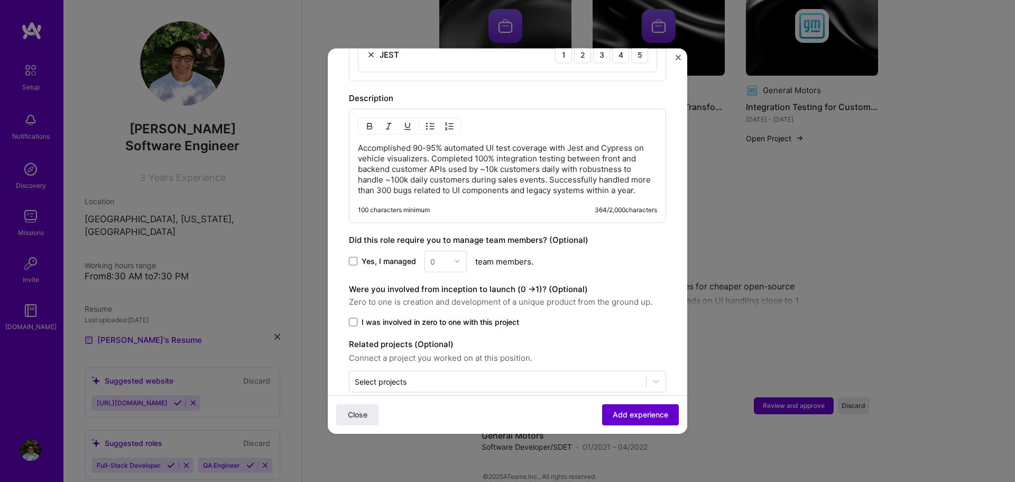
scroll to position [219, 0]
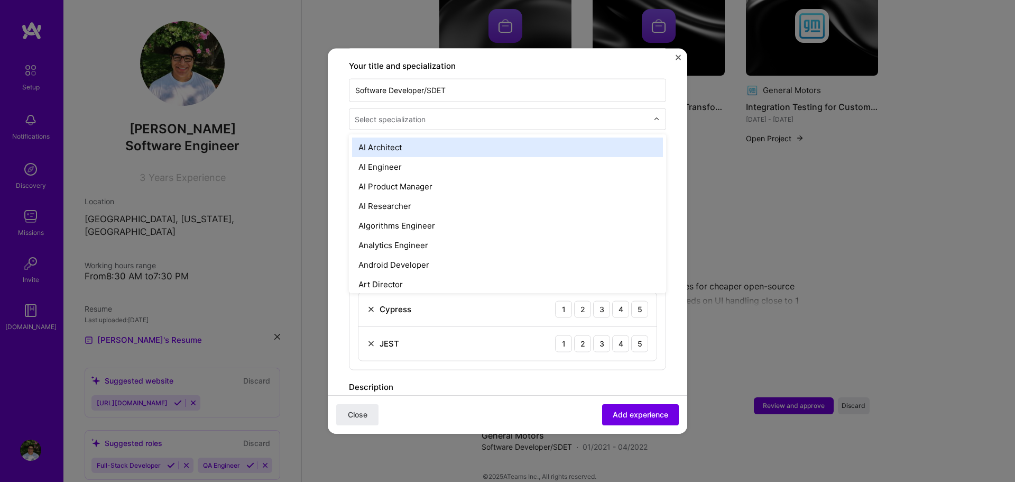
click at [465, 118] on div "Select specialization" at bounding box center [502, 118] width 304 height 21
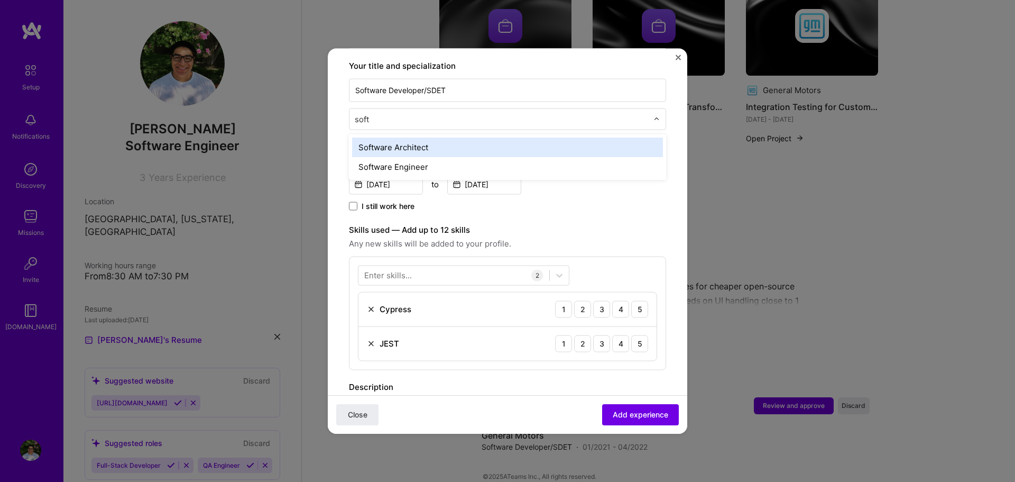
type input "softw"
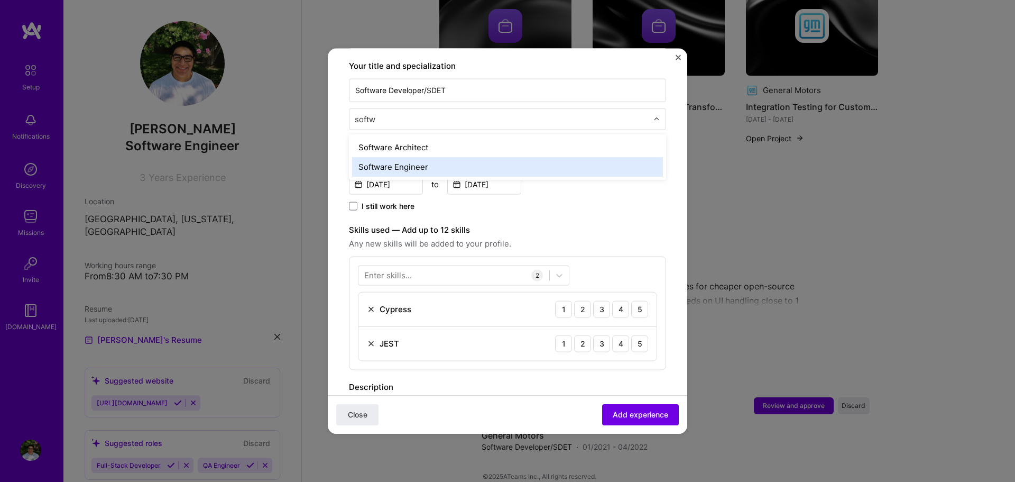
click at [432, 157] on div "Software Engineer" at bounding box center [507, 167] width 311 height 20
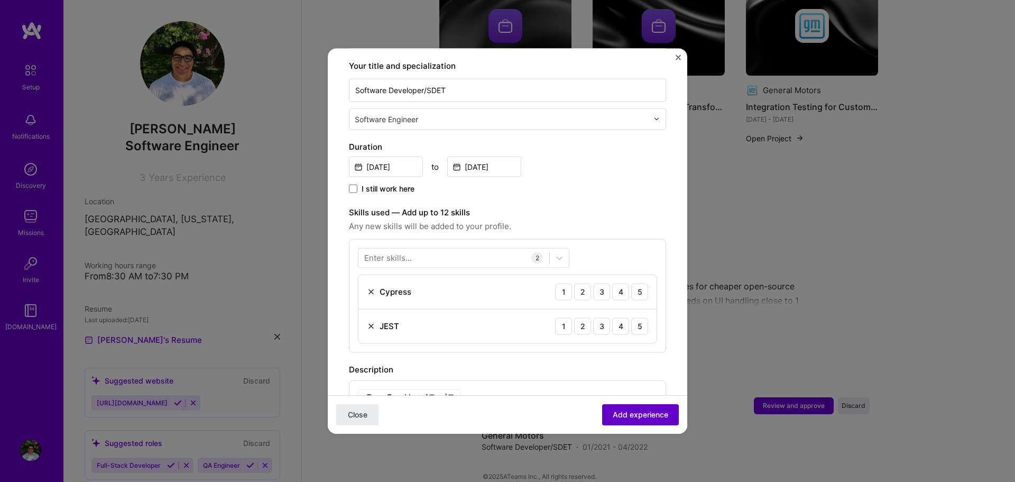
click at [629, 411] on span "Add experience" at bounding box center [641, 414] width 56 height 11
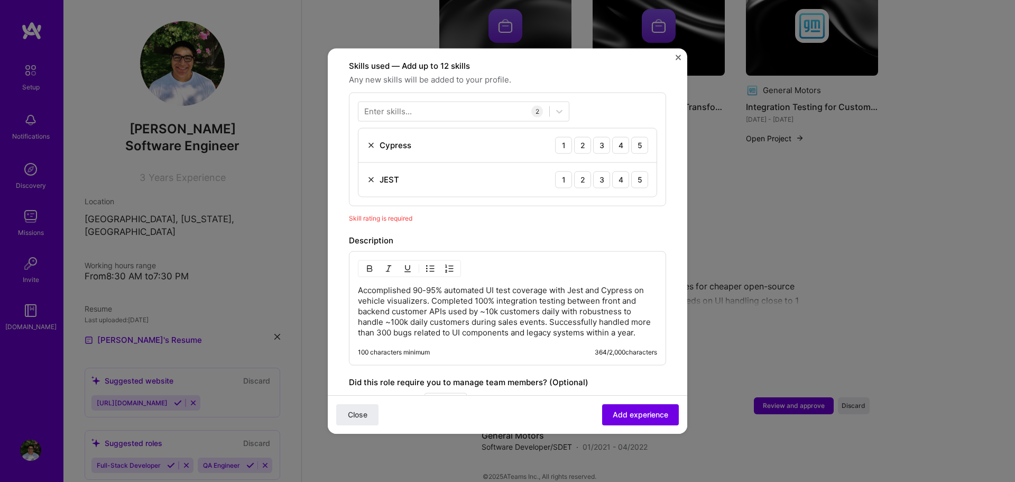
click at [613, 144] on div "Cypress 1 2 3 4 5" at bounding box center [508, 145] width 298 height 34
click at [613, 136] on div "4" at bounding box center [620, 144] width 17 height 17
click at [611, 181] on div "JEST 1 2 3 4 5" at bounding box center [508, 179] width 298 height 34
click at [611, 180] on div "JEST 1 2 3 4 5" at bounding box center [508, 179] width 298 height 34
click at [613, 174] on div "4" at bounding box center [620, 179] width 17 height 17
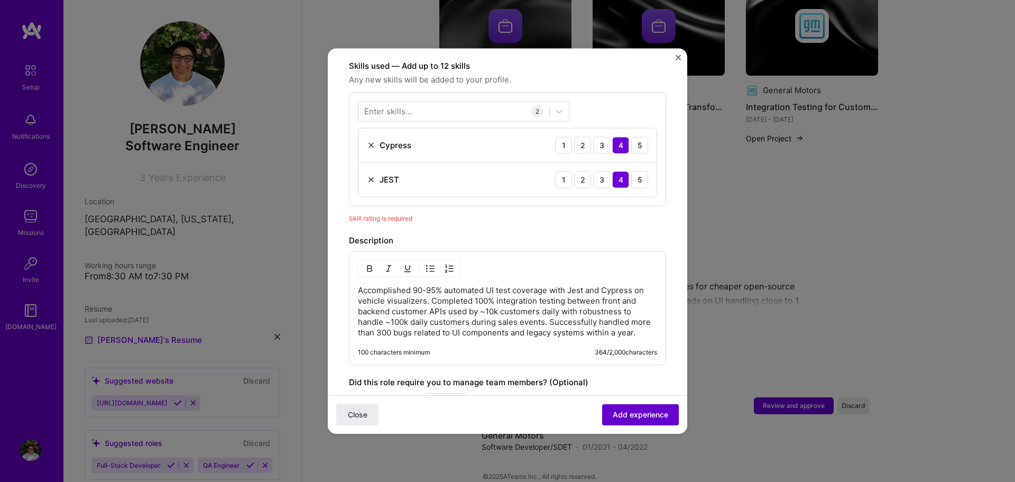
click at [646, 416] on span "Add experience" at bounding box center [641, 414] width 56 height 11
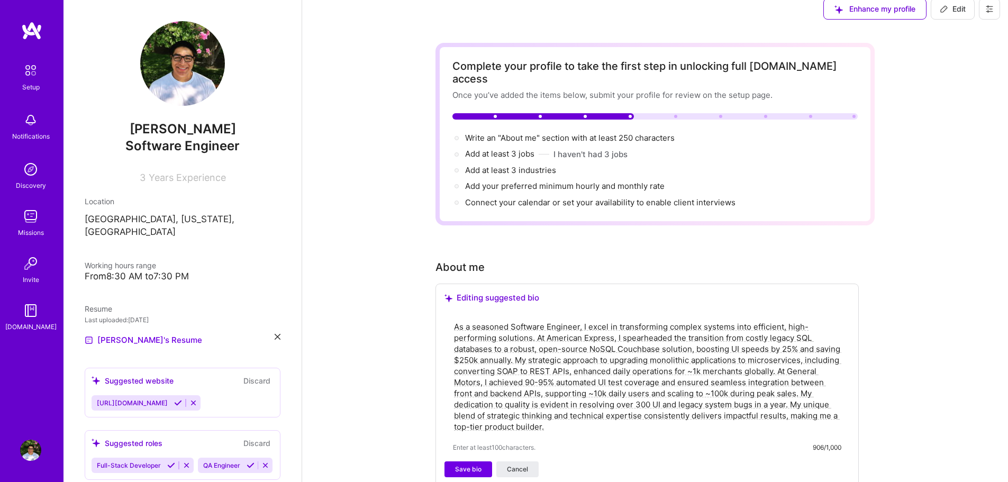
scroll to position [11, 0]
click at [471, 466] on span "Save bio" at bounding box center [468, 471] width 26 height 10
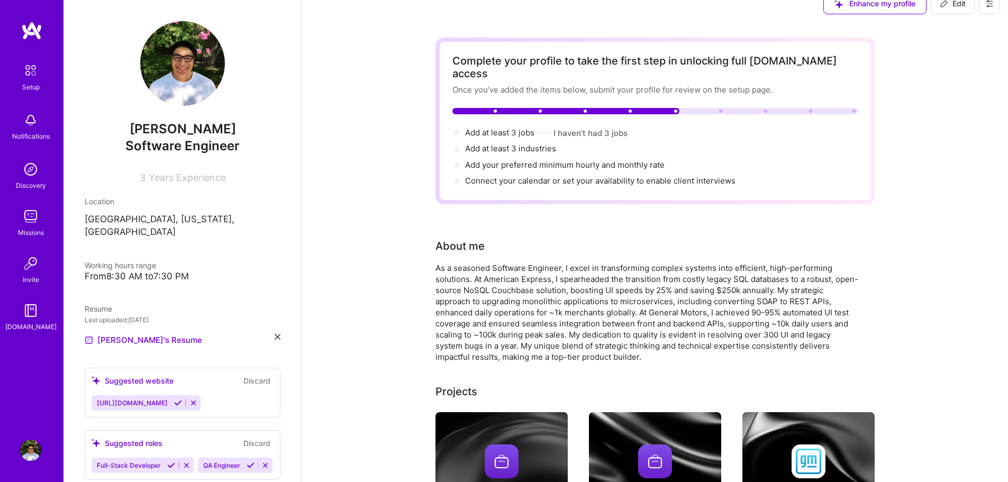
scroll to position [0, 0]
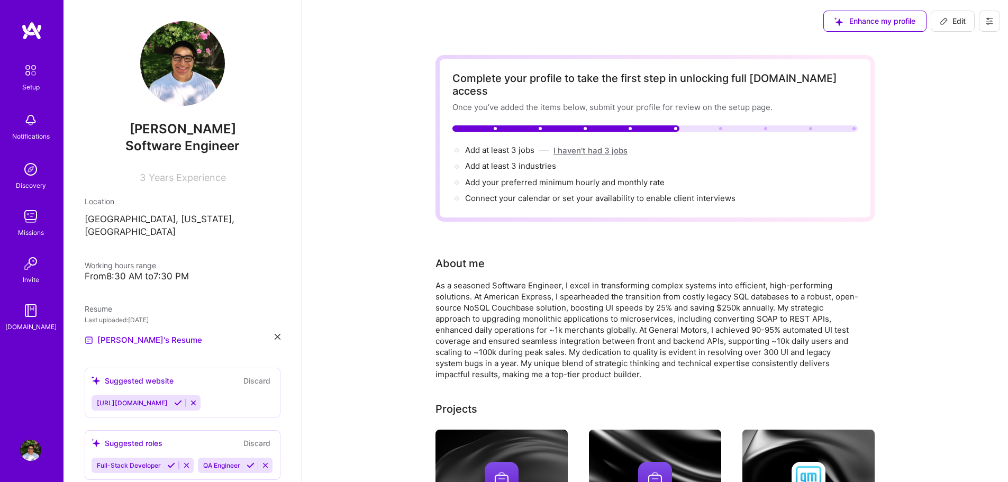
click at [585, 145] on button "I haven't had 3 jobs" at bounding box center [590, 150] width 74 height 11
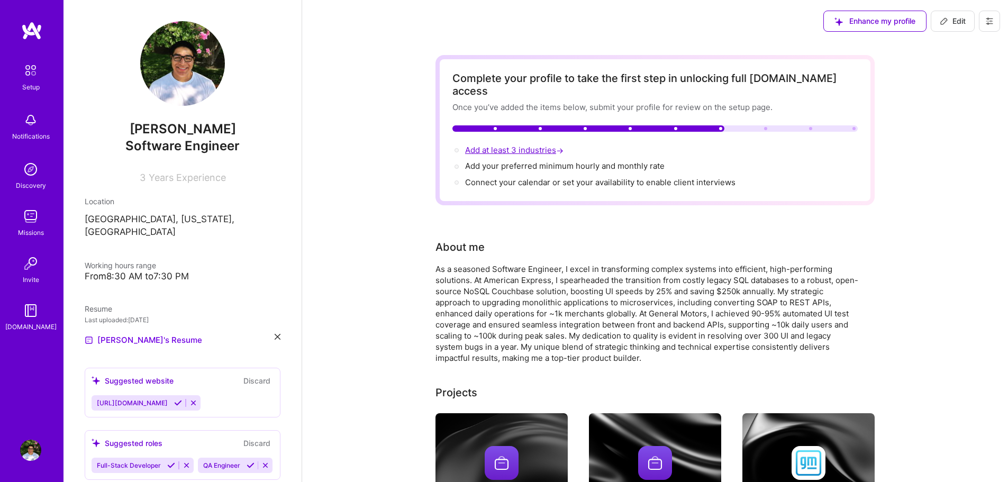
click at [513, 145] on span "Add at least 3 industries →" at bounding box center [515, 150] width 100 height 10
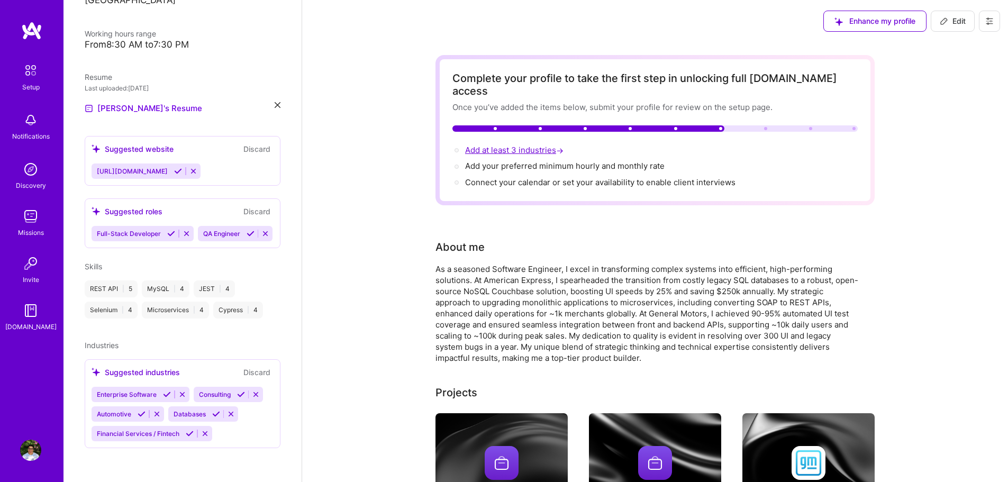
select select "US"
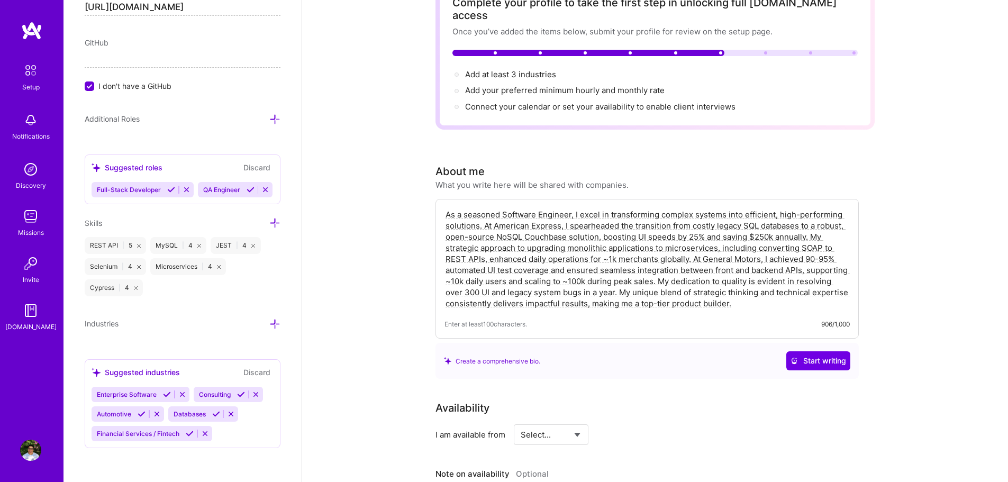
scroll to position [77, 0]
click at [167, 396] on icon at bounding box center [167, 394] width 8 height 8
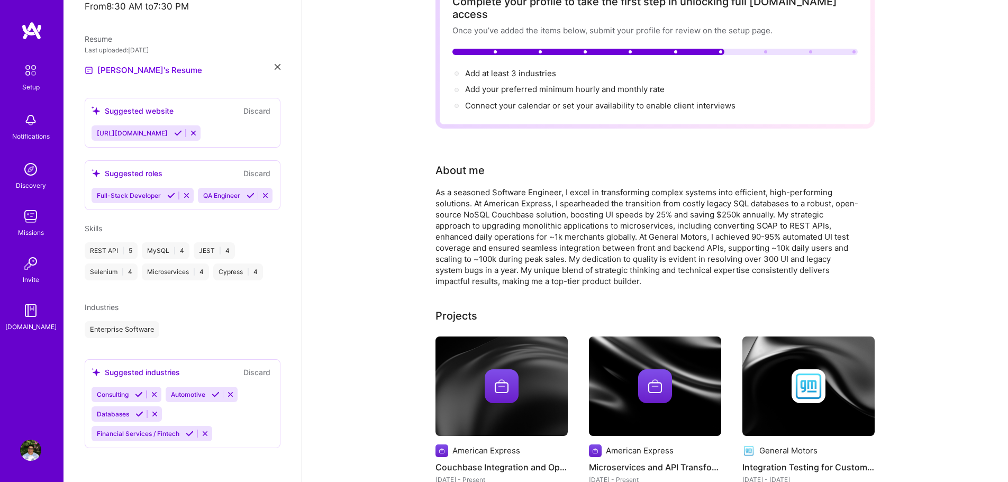
click at [138, 414] on icon at bounding box center [139, 414] width 8 height 8
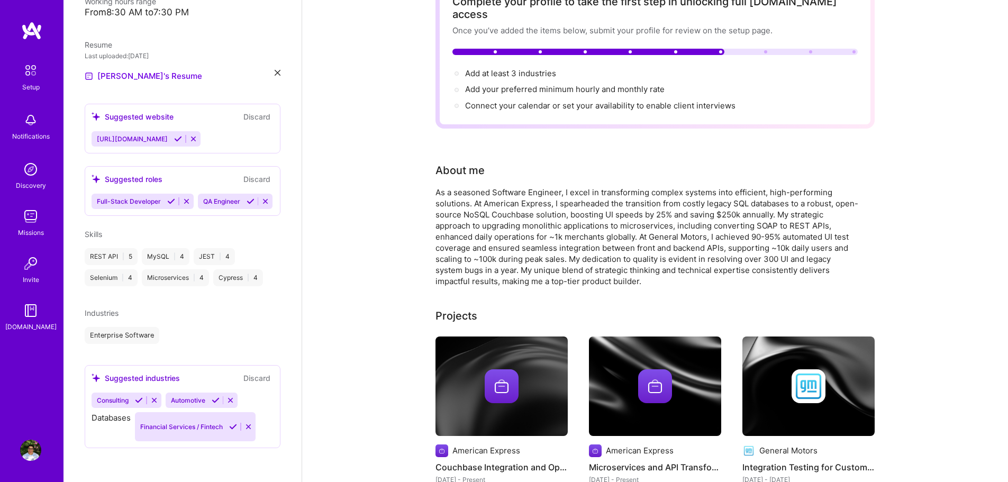
scroll to position [257, 0]
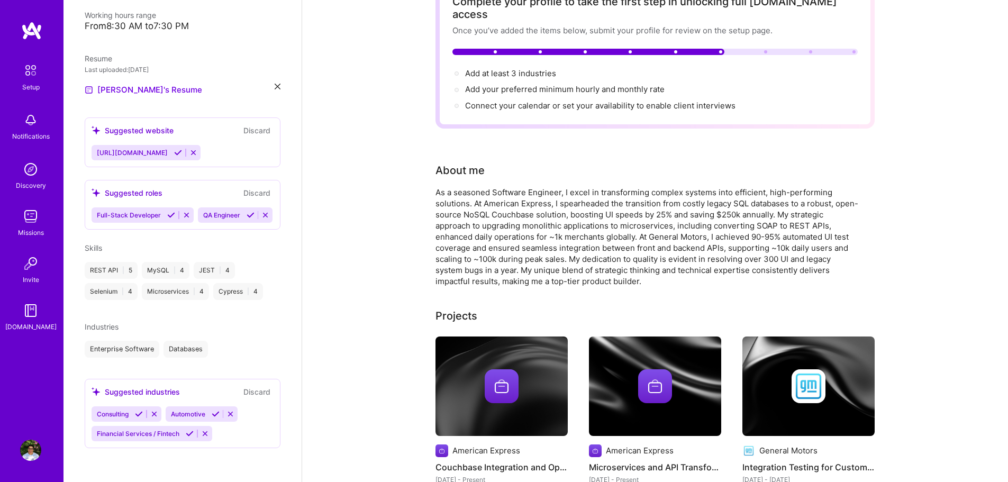
click at [186, 429] on button at bounding box center [189, 433] width 14 height 9
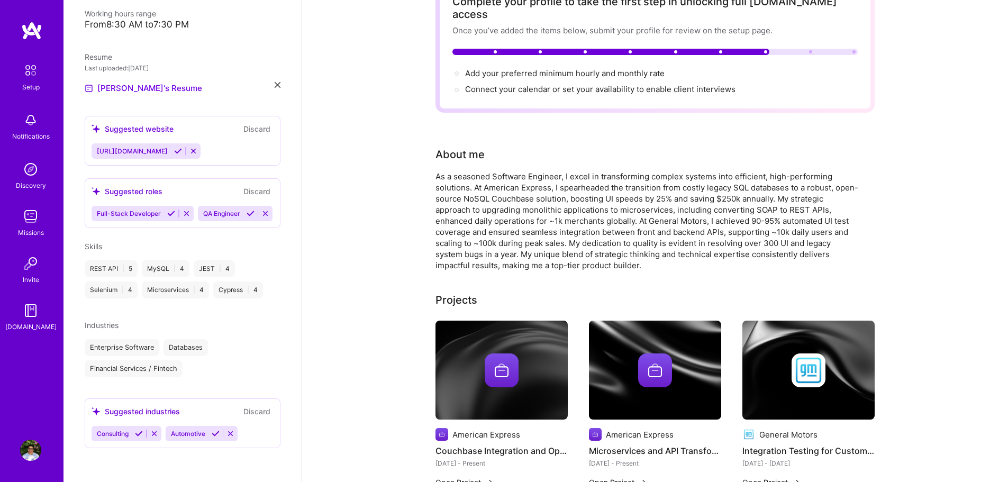
click at [158, 435] on icon at bounding box center [154, 433] width 8 height 8
click at [158, 435] on icon at bounding box center [157, 433] width 8 height 8
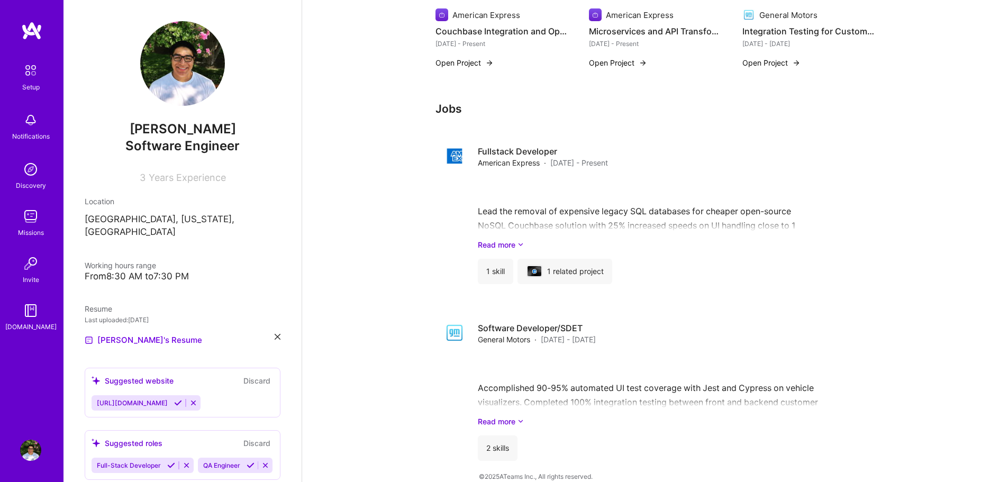
scroll to position [0, 0]
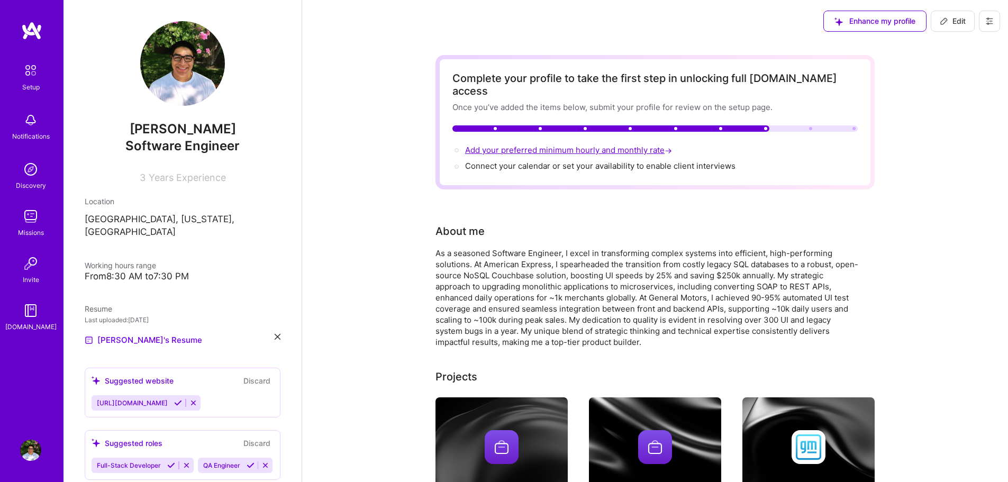
click at [553, 145] on span "Add your preferred minimum hourly and monthly rate →" at bounding box center [569, 150] width 209 height 10
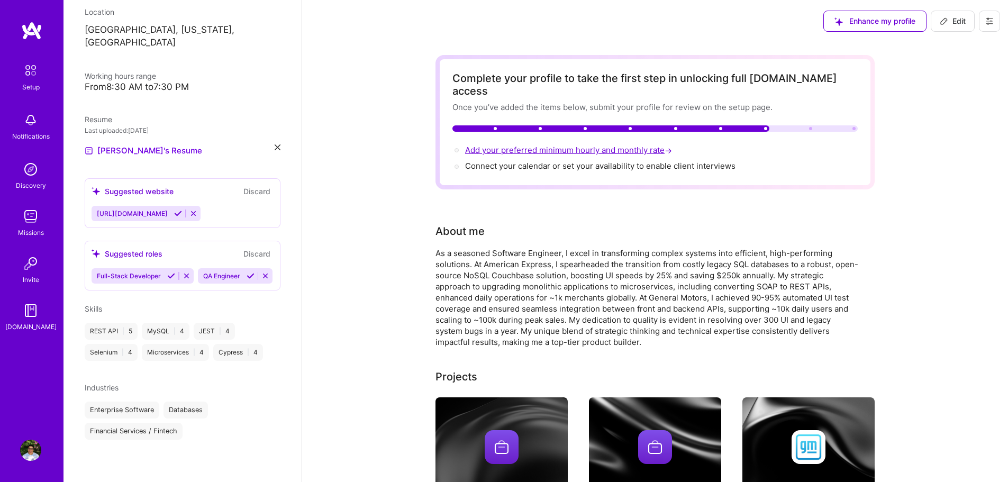
select select "US"
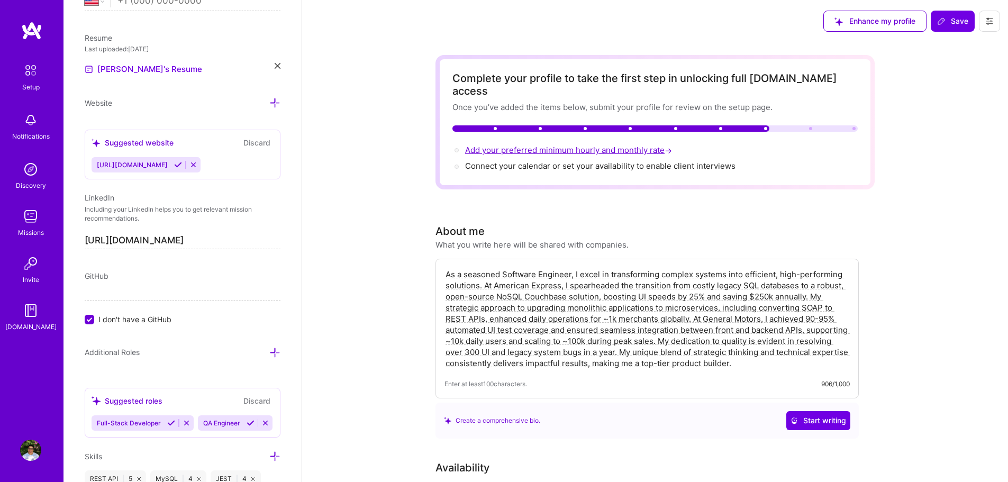
scroll to position [645, 0]
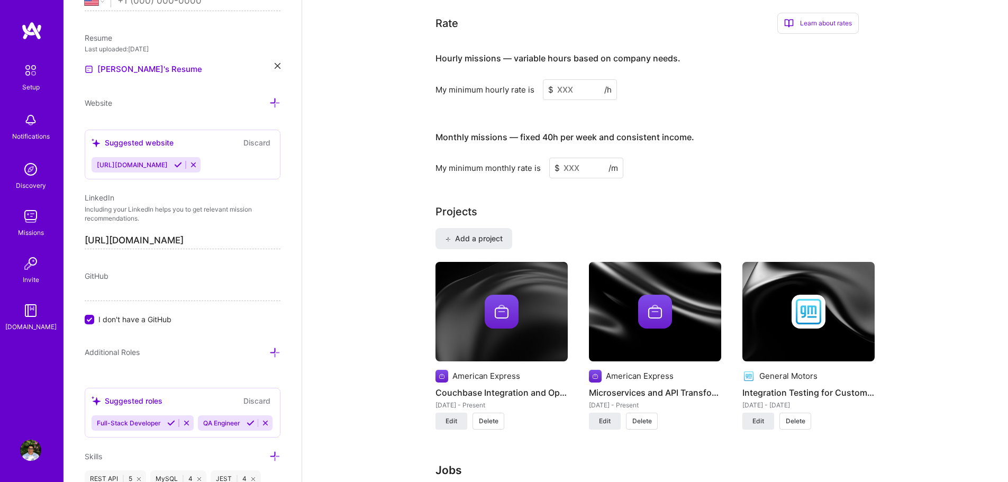
click at [573, 79] on input at bounding box center [580, 89] width 74 height 21
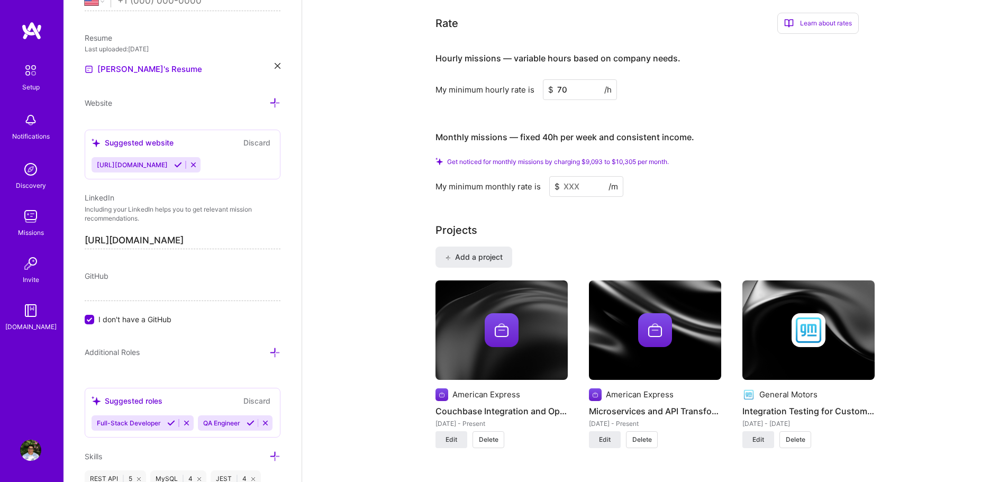
type input "7"
type input "80"
click at [583, 176] on input at bounding box center [586, 186] width 74 height 21
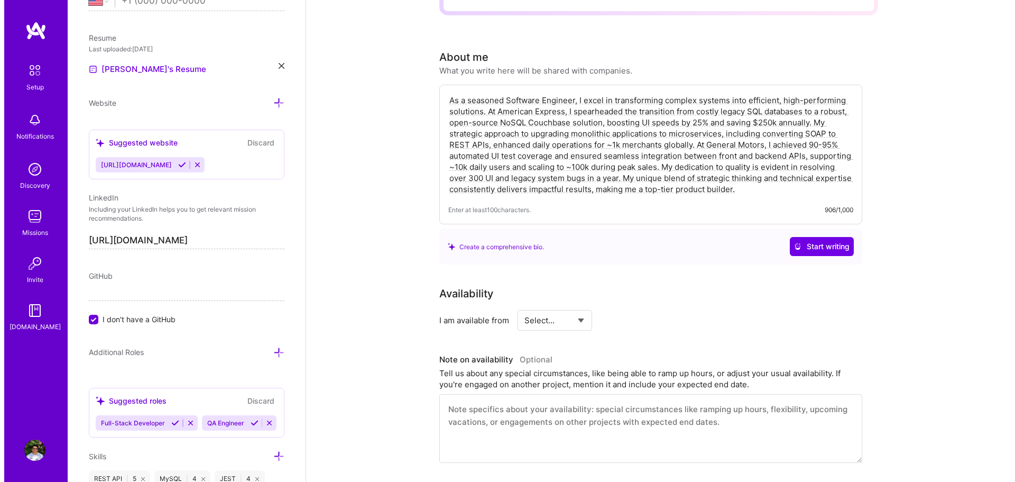
scroll to position [0, 0]
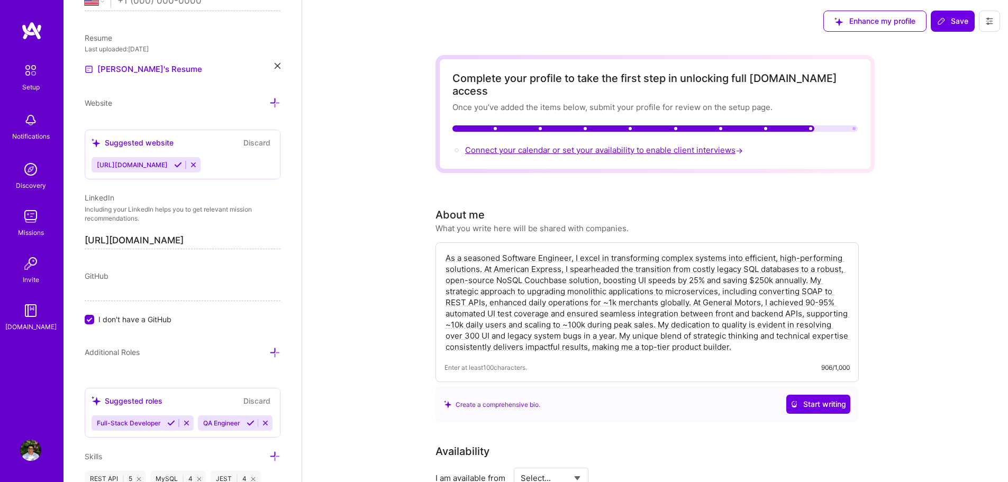
type input "11000"
click at [542, 145] on span "Connect your calendar or set your availability to enable client interviews →" at bounding box center [605, 150] width 280 height 10
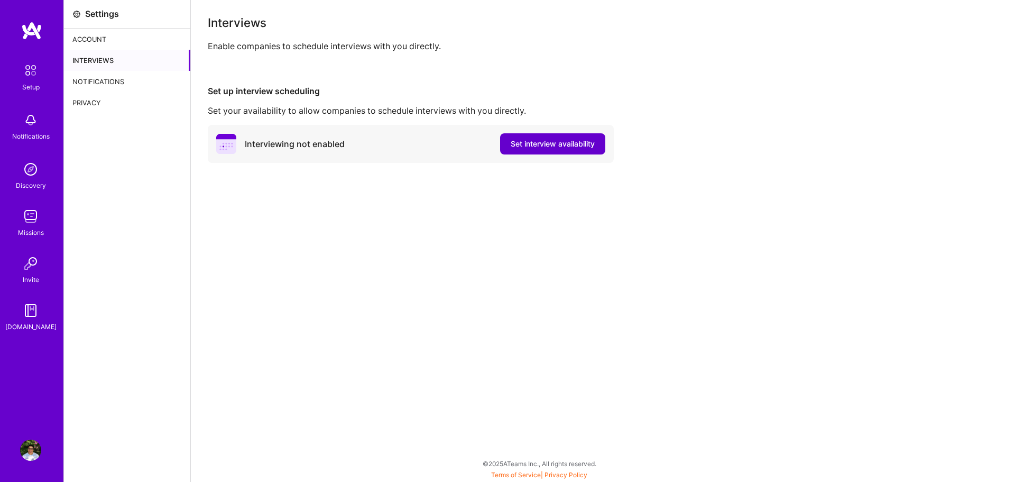
click at [554, 150] on button "Set interview availability" at bounding box center [552, 143] width 105 height 21
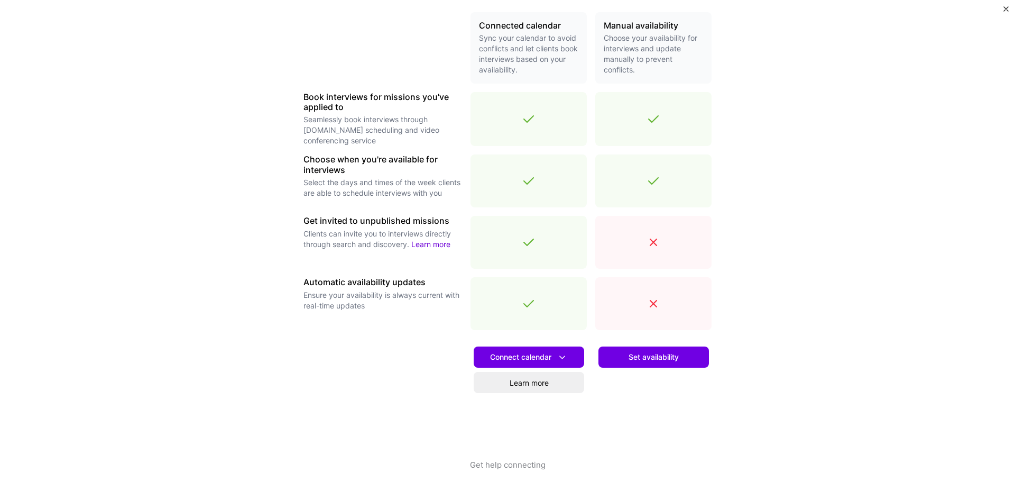
scroll to position [250, 0]
click at [542, 358] on span "Connect calendar" at bounding box center [529, 356] width 78 height 11
click at [505, 387] on button "Google calendar" at bounding box center [516, 386] width 138 height 28
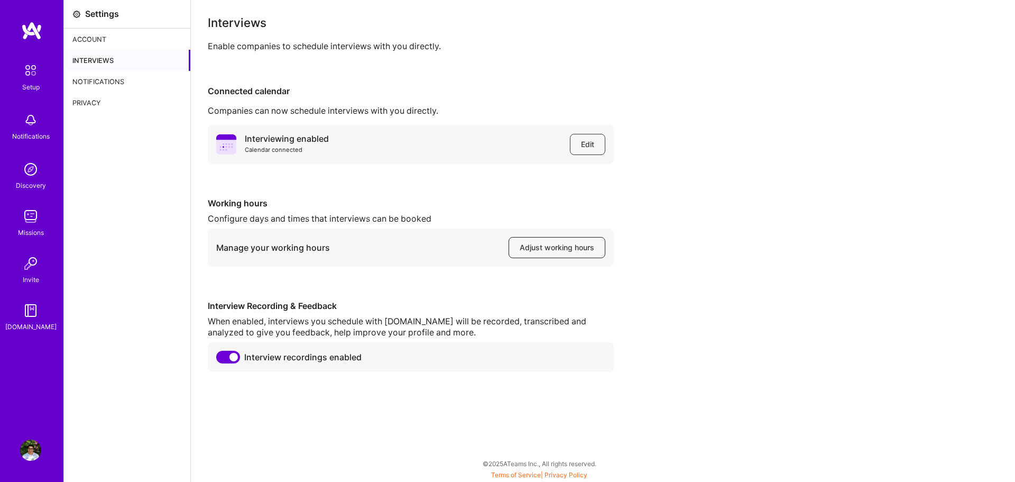
click at [570, 248] on span "Adjust working hours" at bounding box center [557, 247] width 75 height 11
click at [493, 197] on div "Interviewing enabled Calendar connected Edit Working hours Configure days and t…" at bounding box center [603, 248] width 791 height 247
click at [97, 40] on div "Account" at bounding box center [127, 39] width 126 height 21
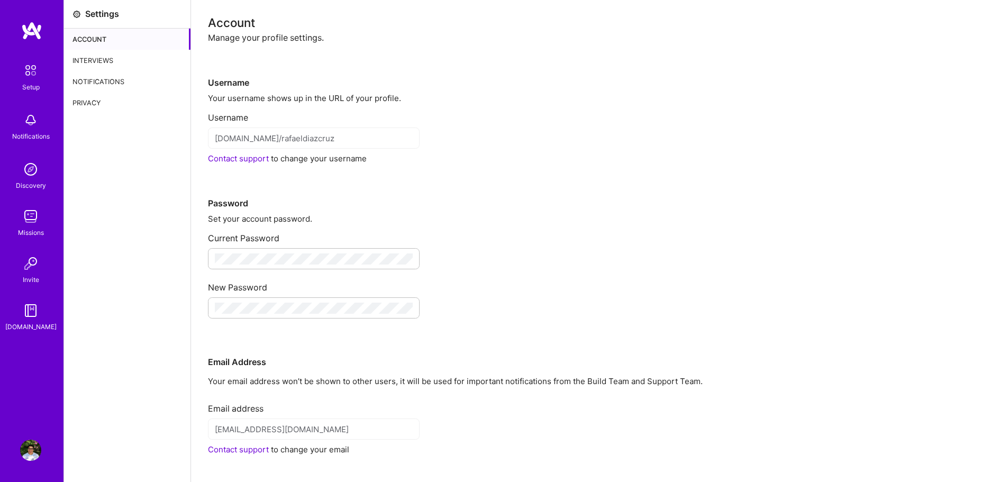
click at [34, 86] on div "Setup" at bounding box center [30, 86] width 17 height 11
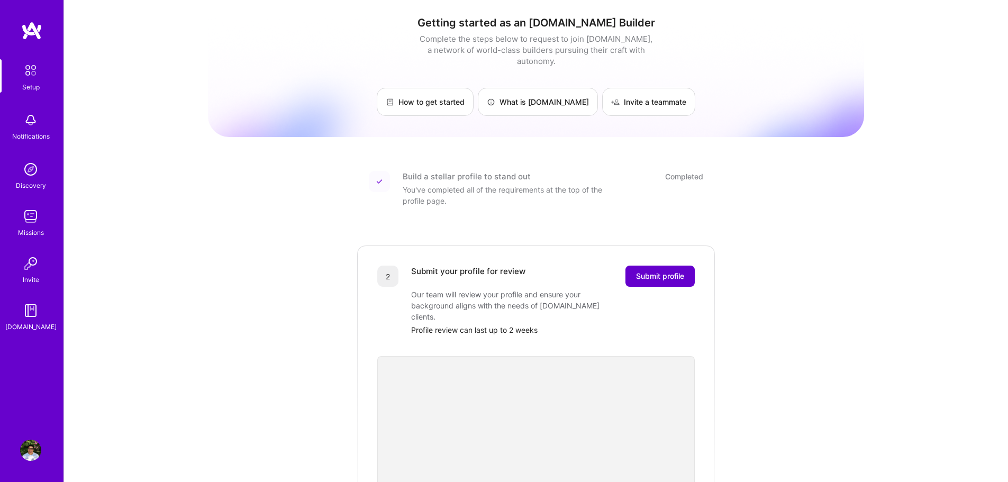
click at [647, 271] on span "Submit profile" at bounding box center [660, 276] width 48 height 11
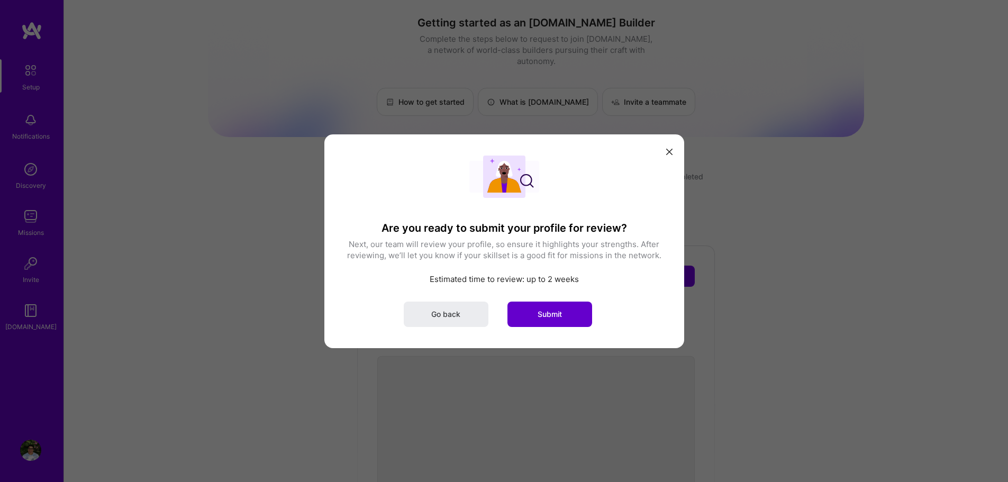
click at [547, 312] on span "Submit" at bounding box center [549, 313] width 24 height 11
